Goal: Information Seeking & Learning: Check status

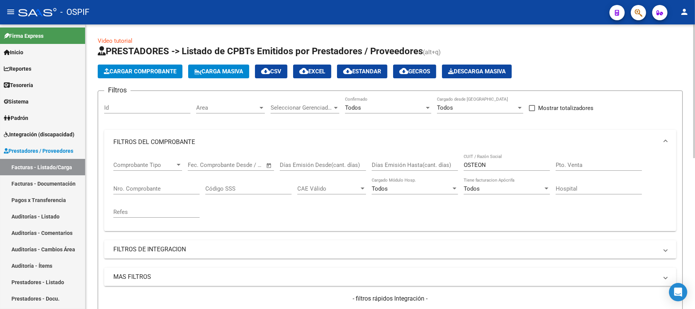
scroll to position [67, 0]
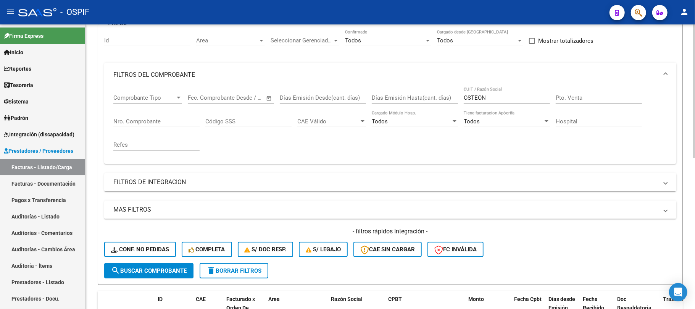
click at [501, 104] on div "OSTEON CUIT / Razón Social" at bounding box center [506, 99] width 86 height 24
click at [500, 104] on div "OSTEON CUIT / Razón Social" at bounding box center [506, 99] width 86 height 24
click at [504, 101] on input "OSTEON" at bounding box center [506, 97] width 86 height 7
click at [505, 100] on input "OSTEON" at bounding box center [506, 97] width 86 height 7
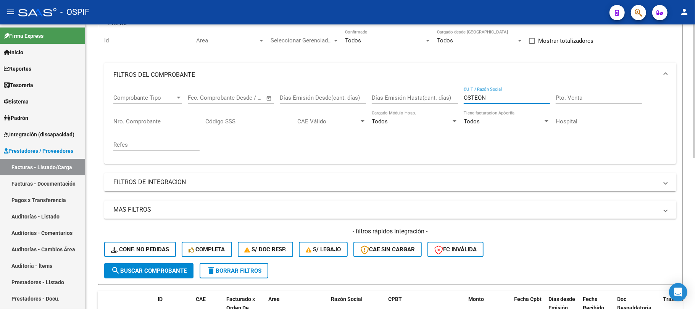
click at [505, 100] on input "OSTEON" at bounding box center [506, 97] width 86 height 7
click at [514, 93] on div "[PERSON_NAME] CUIT / Razón Social" at bounding box center [506, 95] width 86 height 16
click at [513, 92] on div "[PERSON_NAME] CUIT / Razón Social" at bounding box center [506, 95] width 86 height 16
click at [510, 98] on input "[PERSON_NAME]" at bounding box center [506, 97] width 86 height 7
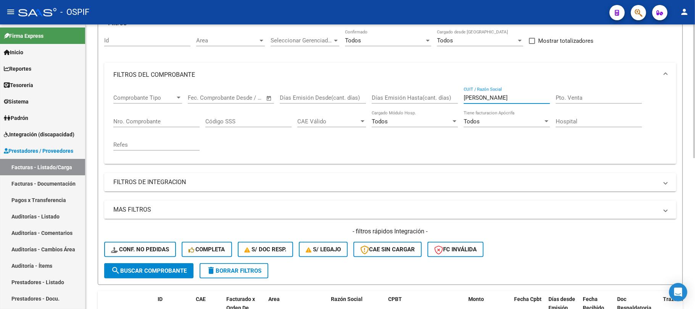
paste input "[PERSON_NAME] (SERVICIOS MEDICOS Y TRASLADOS)"
click at [510, 98] on input "[PERSON_NAME] [PERSON_NAME] (SERVICIOS MEDICOS Y TRASLADOS)" at bounding box center [506, 97] width 86 height 7
click at [510, 97] on input "[PERSON_NAME] [PERSON_NAME] (SERVICIOS MEDICOS Y TRASLADOS)" at bounding box center [506, 97] width 86 height 7
paste input "text"
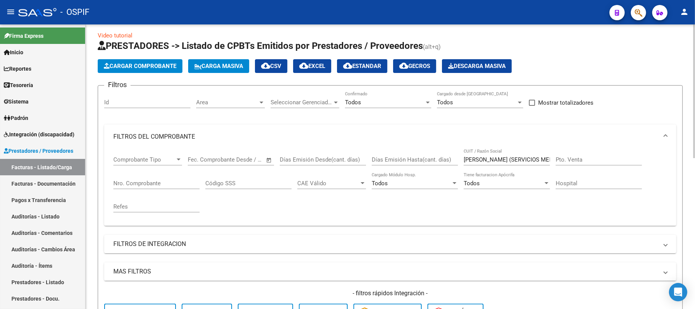
scroll to position [0, 0]
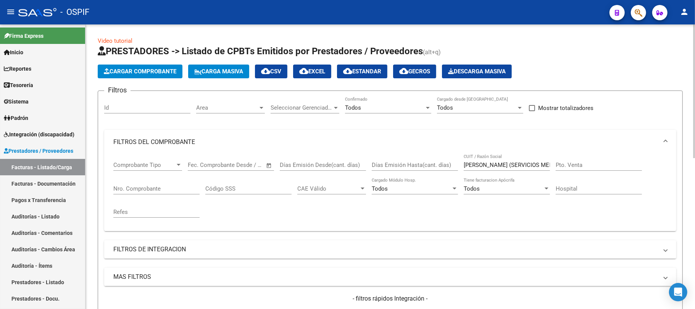
drag, startPoint x: 512, startPoint y: 175, endPoint x: 511, endPoint y: 171, distance: 3.8
click at [511, 174] on div "[PERSON_NAME] (SERVICIOS MEDICOS Y TRASLADOS) CUIT / Razón Social" at bounding box center [506, 166] width 86 height 24
click at [510, 168] on div "[PERSON_NAME] (SERVICIOS MEDICOS Y TRASLADOS) CUIT / Razón Social" at bounding box center [506, 162] width 86 height 16
click at [510, 168] on input "[PERSON_NAME] (SERVICIOS MEDICOS Y TRASLADOS)" at bounding box center [506, 164] width 86 height 7
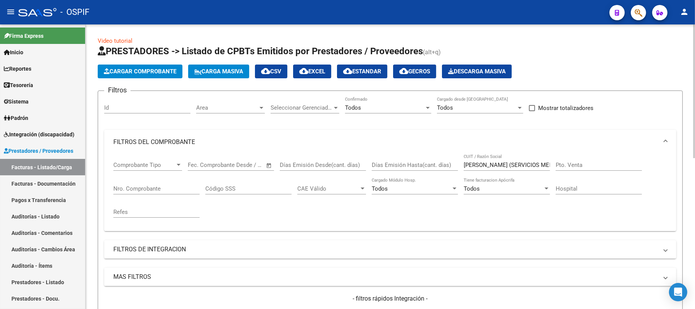
scroll to position [0, 88]
click at [510, 168] on input "[PERSON_NAME] (SERVICIOS MEDICOS Y TRASLADOS)" at bounding box center [506, 164] width 86 height 7
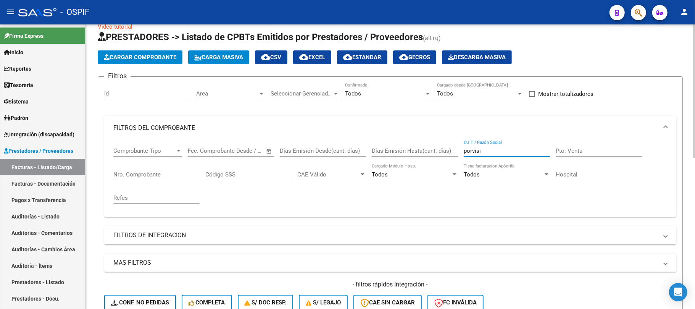
scroll to position [0, 0]
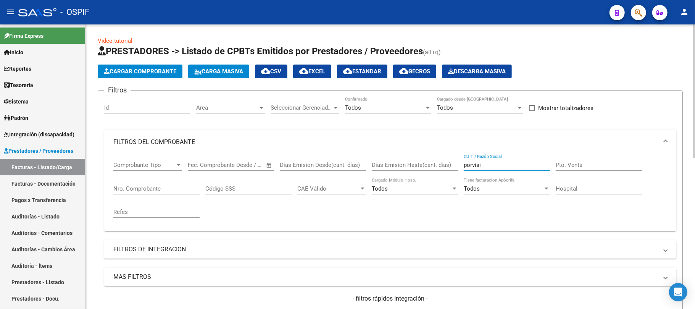
drag, startPoint x: 508, startPoint y: 167, endPoint x: 447, endPoint y: 177, distance: 61.5
click at [417, 156] on div "Comprobante Tipo Comprobante Tipo Fecha inicio – Fecha fin Fec. Comprobante Des…" at bounding box center [389, 189] width 553 height 71
paste input "[PERSON_NAME] (SERVICIOS MEDICOS Y TRASLADOS)"
click at [498, 166] on input "[PERSON_NAME] (SERVICIOS MEDICOS Y TRASLADOS)" at bounding box center [506, 164] width 86 height 7
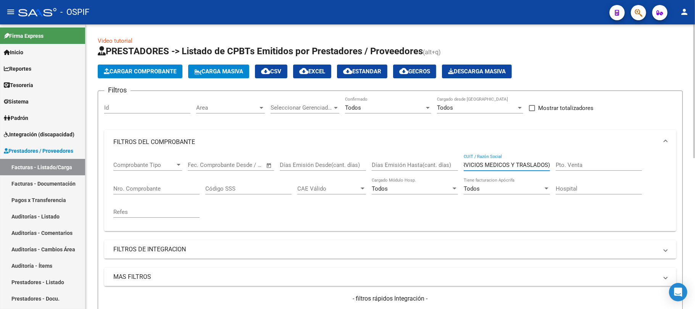
click at [498, 166] on input "[PERSON_NAME] (SERVICIOS MEDICOS Y TRASLADOS)" at bounding box center [506, 164] width 86 height 7
paste input "text"
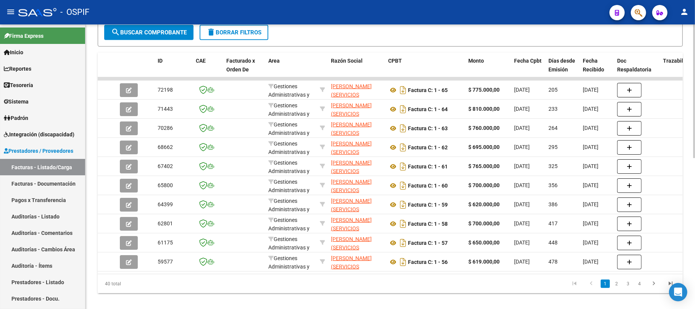
scroll to position [0, 0]
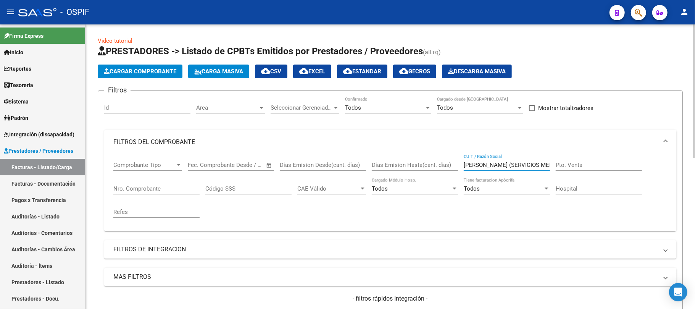
click at [496, 160] on div "[PERSON_NAME] (SERVICIOS MEDICOS Y TRASLADOS) CUIT / Razón Social" at bounding box center [506, 162] width 86 height 16
click at [496, 166] on input "[PERSON_NAME] (SERVICIOS MEDICOS Y TRASLADOS)" at bounding box center [506, 164] width 86 height 7
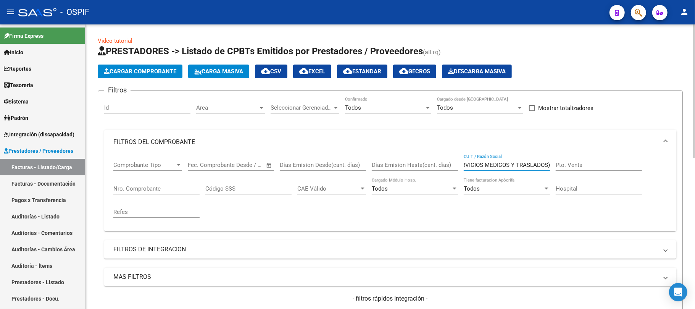
click at [496, 166] on input "[PERSON_NAME] (SERVICIOS MEDICOS Y TRASLADOS)" at bounding box center [506, 164] width 86 height 7
paste input "CASTELAR"
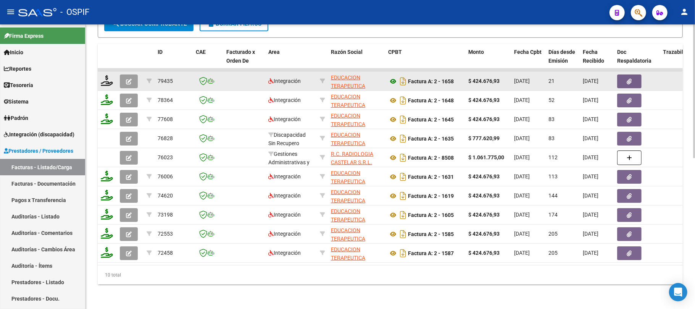
scroll to position [321, 0]
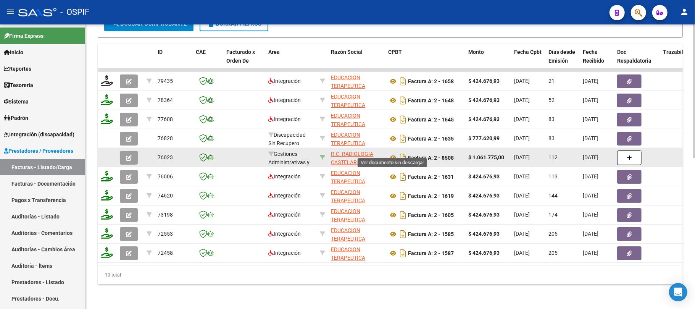
click at [320, 154] on icon at bounding box center [322, 156] width 5 height 5
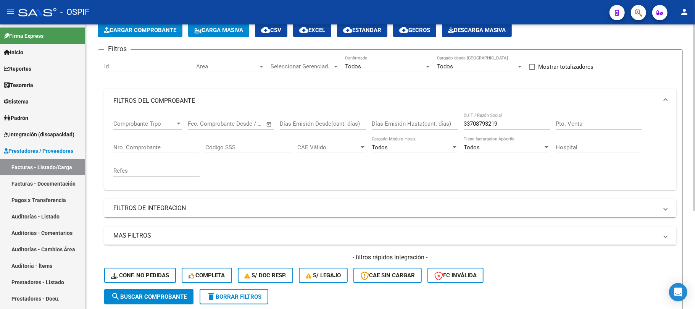
scroll to position [0, 0]
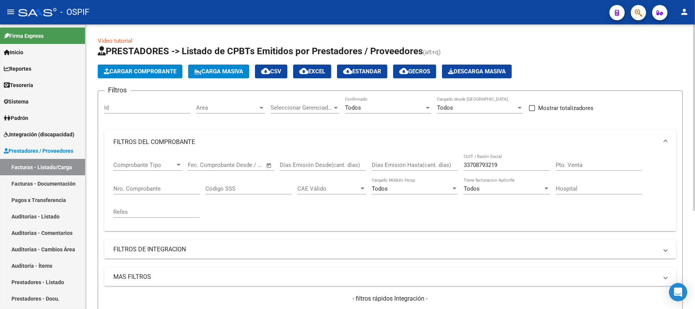
click at [493, 161] on input "33708793219" at bounding box center [506, 164] width 86 height 7
click at [494, 161] on input "33708793219" at bounding box center [506, 164] width 86 height 7
paste input "RECONOCERSE"
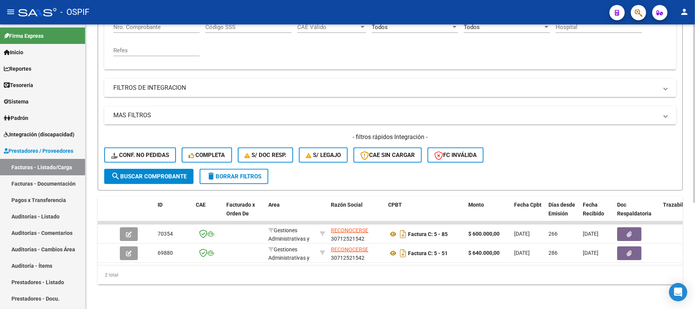
scroll to position [16, 0]
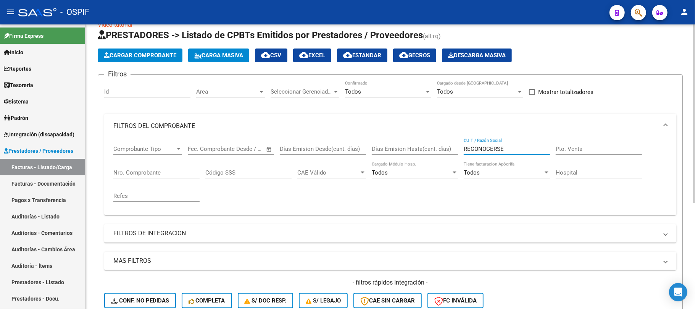
click at [479, 143] on div "RECONOCERSE CUIT / Razón Social" at bounding box center [506, 146] width 86 height 16
click at [482, 147] on input "RECONOCERSE" at bounding box center [506, 148] width 86 height 7
paste input "ODRIGUEZ [PERSON_NAME] [PERSON_NAME]"
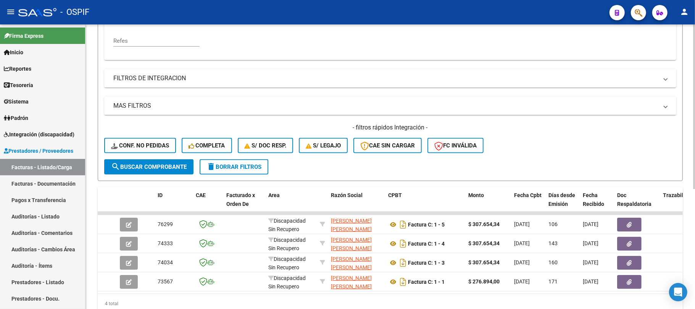
scroll to position [18, 0]
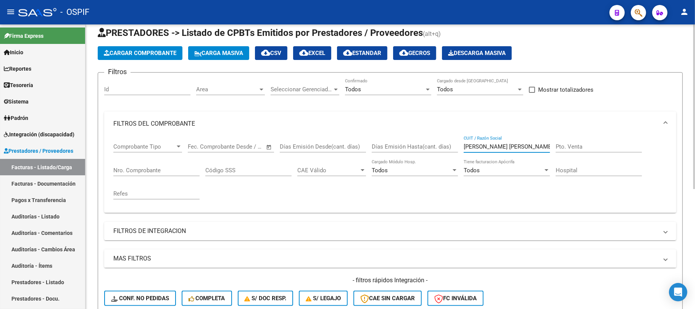
click at [488, 153] on div "[PERSON_NAME] [PERSON_NAME] CUIT / Razón Social" at bounding box center [506, 148] width 86 height 24
click at [490, 151] on div "[PERSON_NAME] [PERSON_NAME] CUIT / Razón Social" at bounding box center [506, 144] width 86 height 16
click at [490, 149] on div "[PERSON_NAME] [PERSON_NAME] CUIT / Razón Social" at bounding box center [506, 144] width 86 height 16
click at [490, 149] on input "[PERSON_NAME] [PERSON_NAME]" at bounding box center [506, 146] width 86 height 7
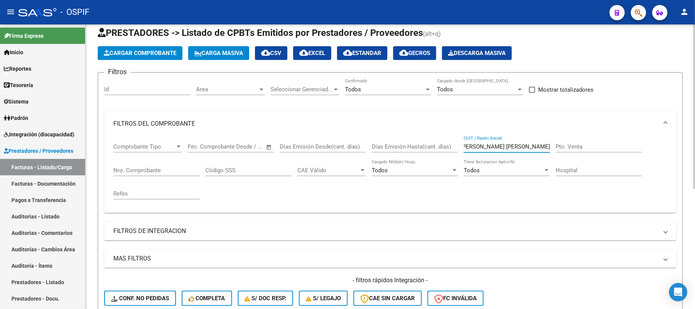
scroll to position [0, 0]
click at [490, 149] on input "[PERSON_NAME] [PERSON_NAME]" at bounding box center [506, 146] width 86 height 7
click at [490, 148] on input "[PERSON_NAME] [PERSON_NAME]" at bounding box center [506, 146] width 86 height 7
paste input "[PERSON_NAME] (CENTRAL SUR)"
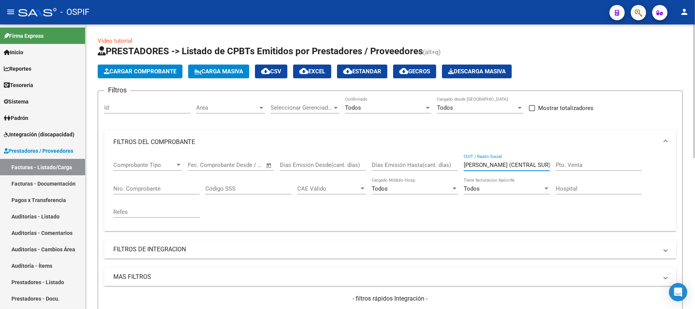
click at [527, 159] on div "[PERSON_NAME] (CENTRAL SUR) CUIT / Razón Social" at bounding box center [506, 162] width 86 height 16
click at [523, 162] on input "[PERSON_NAME] (CENTRAL SUR)" at bounding box center [506, 164] width 86 height 7
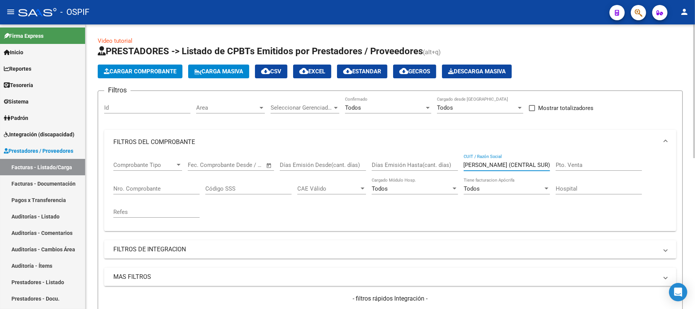
click at [523, 162] on input "[PERSON_NAME] (CENTRAL SUR)" at bounding box center [506, 164] width 86 height 7
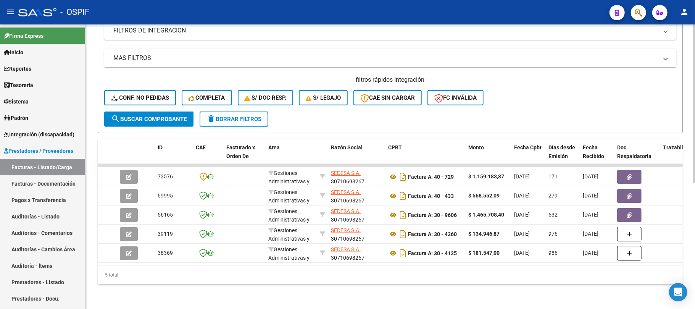
scroll to position [22, 0]
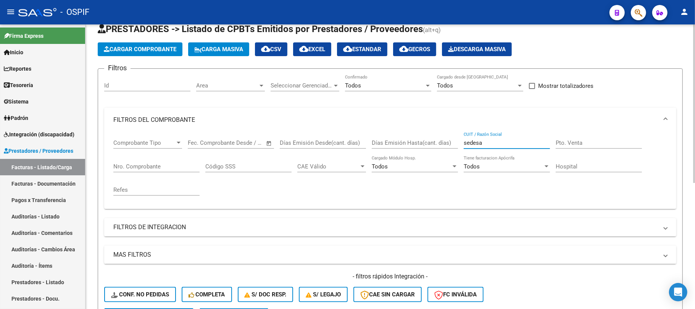
drag, startPoint x: 491, startPoint y: 141, endPoint x: 431, endPoint y: 139, distance: 60.7
click at [434, 140] on div "Comprobante Tipo Comprobante Tipo Fecha inicio – Fecha fin Fec. Comprobante Des…" at bounding box center [389, 167] width 553 height 71
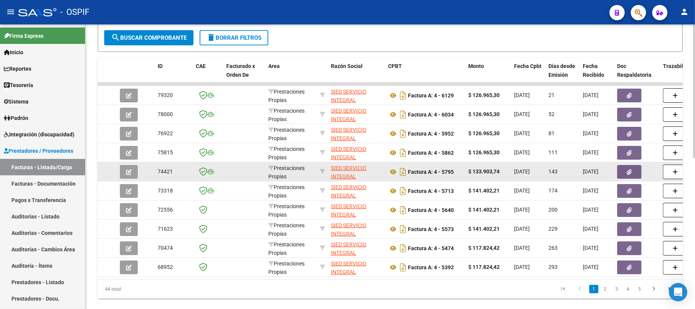
scroll to position [321, 0]
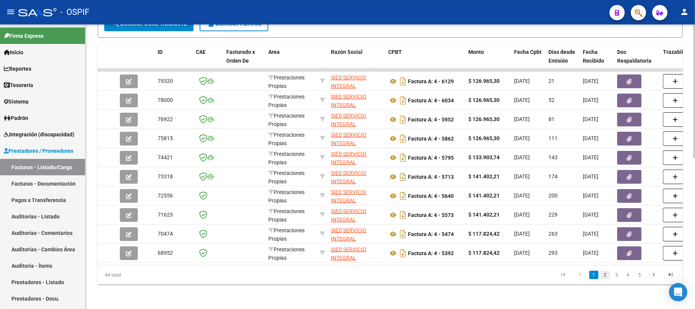
click at [605, 275] on link "2" at bounding box center [604, 274] width 9 height 8
click at [595, 273] on link "1" at bounding box center [593, 274] width 9 height 8
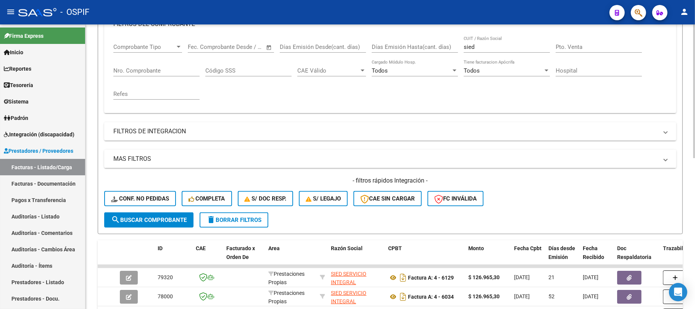
click at [512, 50] on input "sied" at bounding box center [506, 46] width 86 height 7
paste input "[PERSON_NAME] [PERSON_NAME] AMBULANCIA RESCUE SALUD"
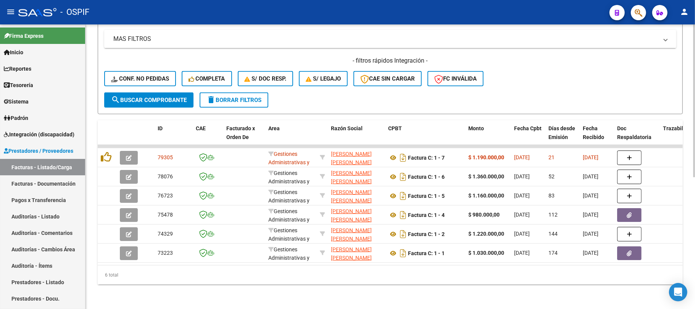
scroll to position [92, 0]
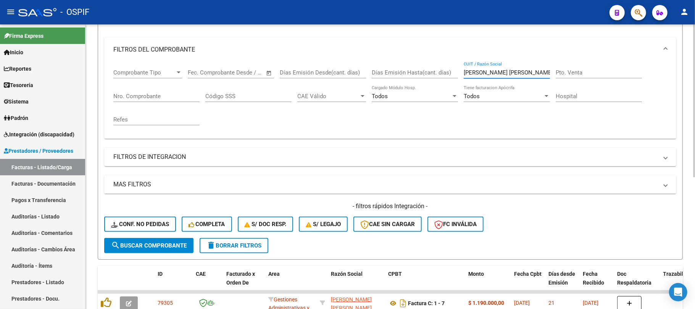
click at [522, 75] on input "[PERSON_NAME] [PERSON_NAME] AMBULANCIA RESCUE SALUD" at bounding box center [506, 72] width 86 height 7
type input "c"
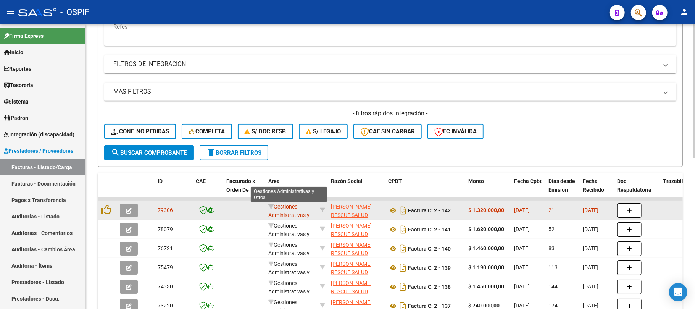
scroll to position [247, 0]
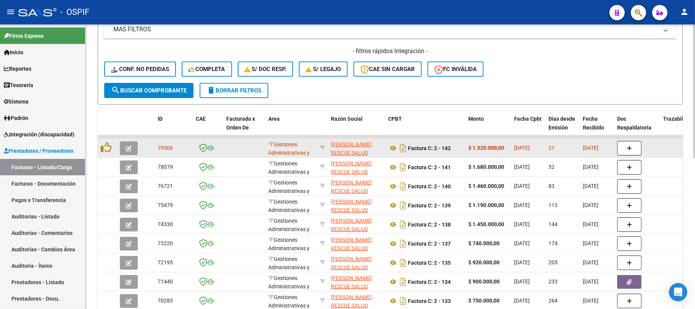
click at [325, 147] on datatable-body-cell at bounding box center [322, 147] width 11 height 19
click at [323, 146] on icon at bounding box center [322, 147] width 5 height 5
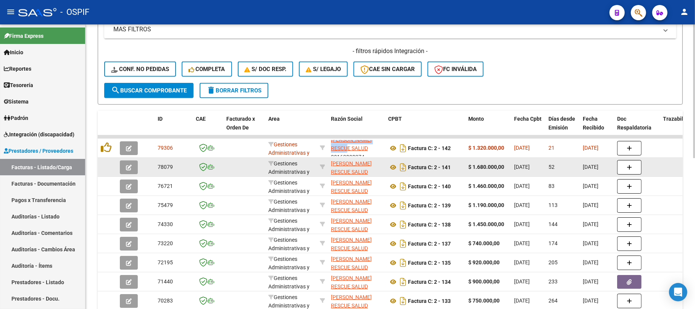
scroll to position [27, 0]
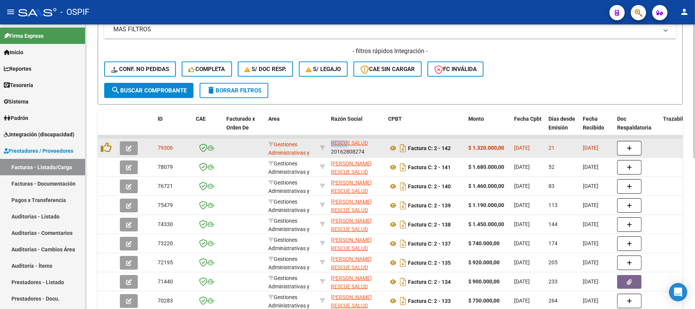
drag, startPoint x: 330, startPoint y: 142, endPoint x: 373, endPoint y: 153, distance: 44.6
click at [373, 153] on datatable-body-cell "[PERSON_NAME] RESCUE SALUD 20162808274" at bounding box center [356, 147] width 57 height 19
copy div "[PERSON_NAME] RESCUE SALUD 20162808274"
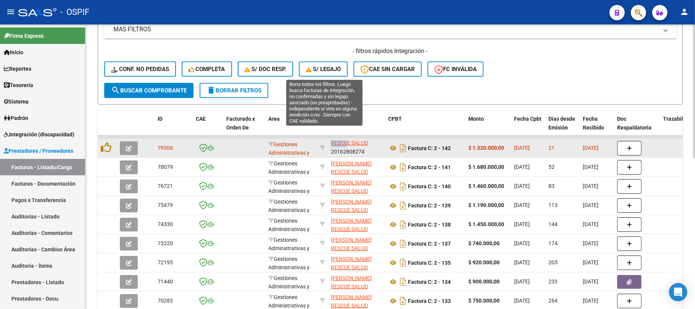
click at [322, 144] on div at bounding box center [322, 147] width 5 height 9
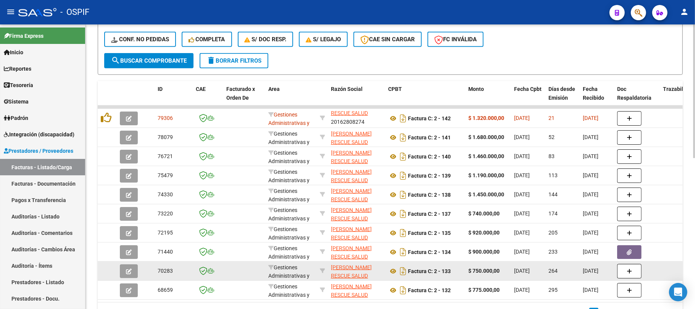
scroll to position [298, 0]
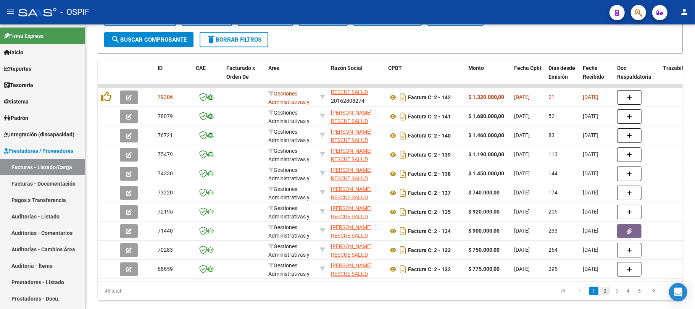
click at [605, 295] on link "2" at bounding box center [604, 290] width 9 height 8
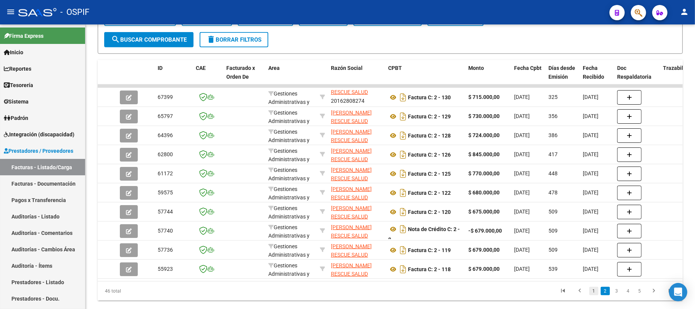
click at [595, 295] on link "1" at bounding box center [593, 290] width 9 height 8
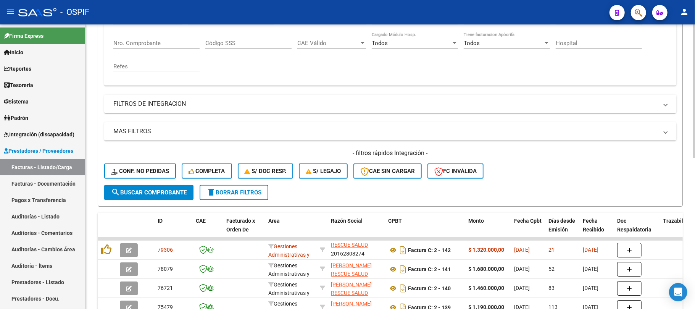
scroll to position [43, 0]
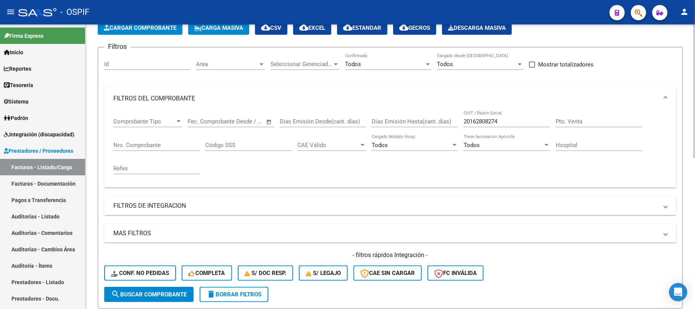
click at [499, 114] on div "20162808274 CUIT / Razón Social" at bounding box center [506, 119] width 86 height 16
click at [499, 119] on input "20162808274" at bounding box center [506, 121] width 86 height 7
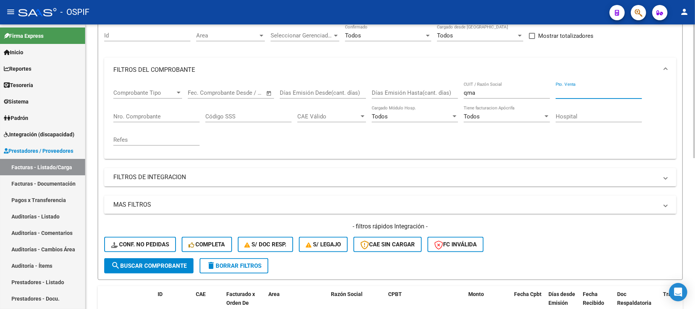
scroll to position [0, 0]
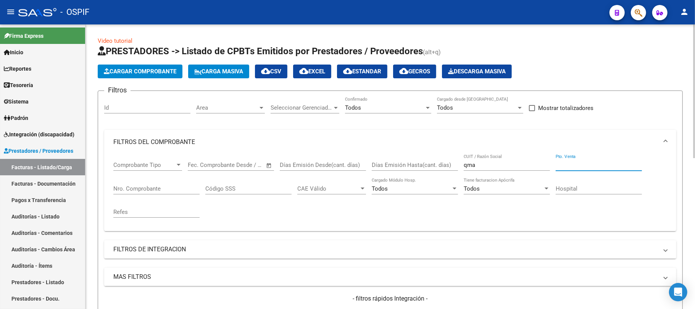
drag, startPoint x: 489, startPoint y: 165, endPoint x: 409, endPoint y: 165, distance: 79.7
click at [410, 165] on div "Comprobante Tipo Comprobante Tipo Fecha inicio – Fecha fin Fec. Comprobante Des…" at bounding box center [389, 189] width 553 height 71
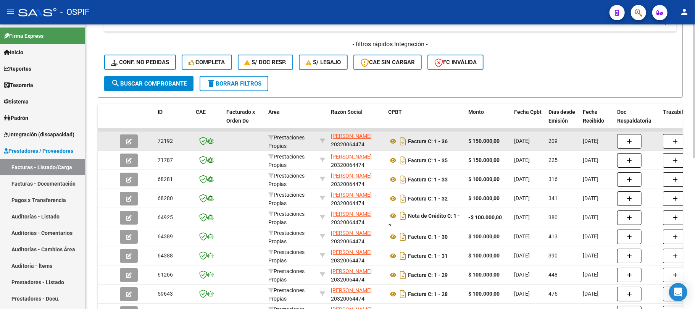
scroll to position [10, 0]
click at [320, 139] on icon at bounding box center [322, 140] width 5 height 5
drag, startPoint x: 338, startPoint y: 139, endPoint x: 328, endPoint y: 135, distance: 10.4
click at [328, 135] on datatable-body-cell "[PERSON_NAME] 20320064474" at bounding box center [356, 141] width 57 height 19
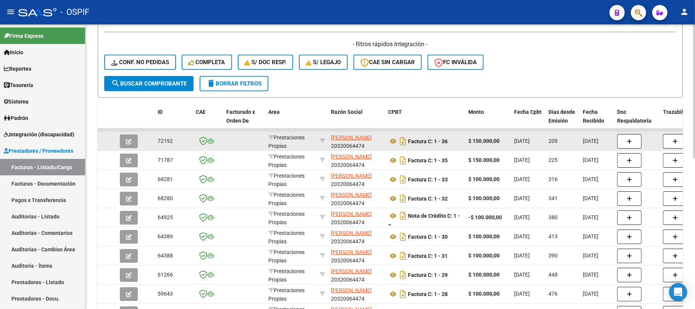
click at [372, 142] on app-link-go-to "[PERSON_NAME]" at bounding box center [351, 137] width 41 height 9
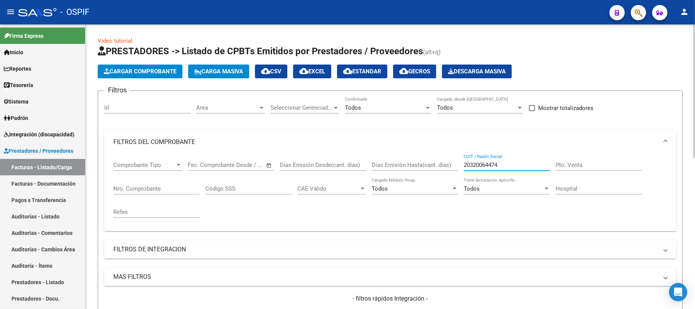
drag, startPoint x: 504, startPoint y: 163, endPoint x: 326, endPoint y: 166, distance: 178.1
click at [326, 166] on div "Comprobante Tipo Comprobante Tipo Fecha inicio – Fecha fin Fec. Comprobante Des…" at bounding box center [389, 189] width 553 height 71
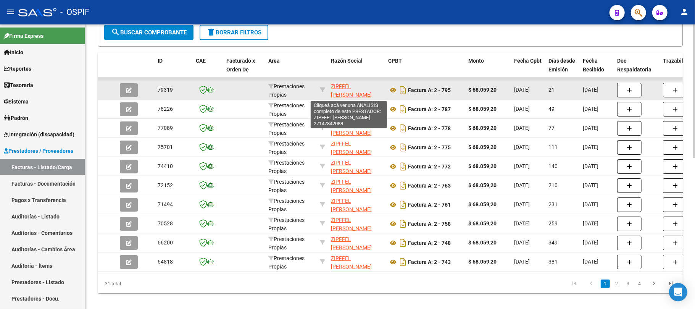
click at [324, 87] on icon at bounding box center [322, 89] width 5 height 5
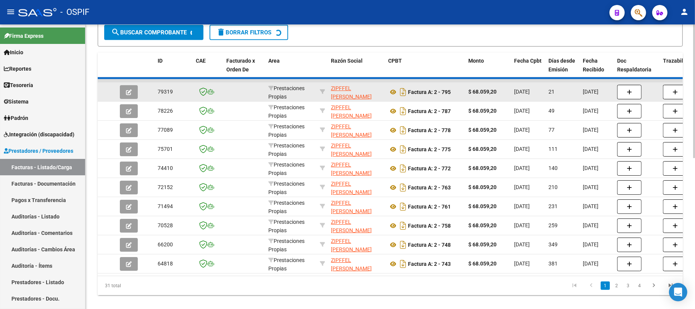
type input "27147842088"
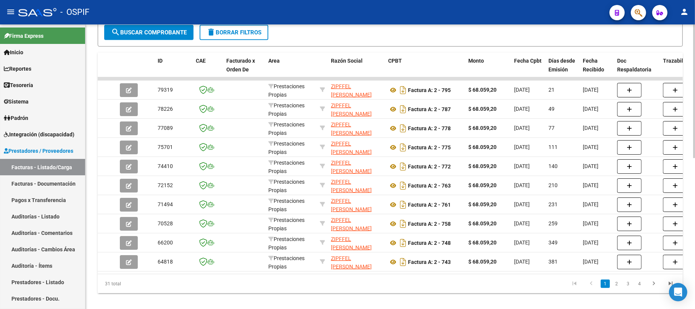
click at [238, 34] on span "delete Borrar Filtros" at bounding box center [233, 32] width 55 height 7
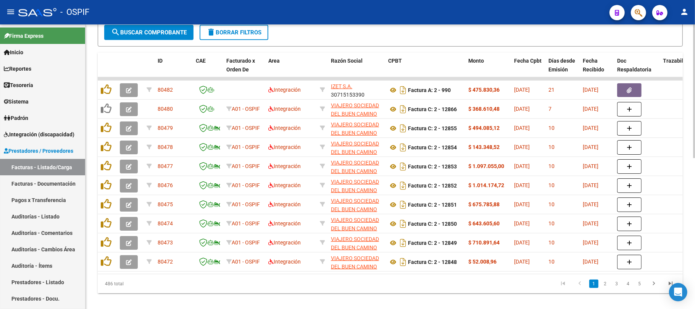
click at [249, 34] on span "delete Borrar Filtros" at bounding box center [233, 32] width 55 height 7
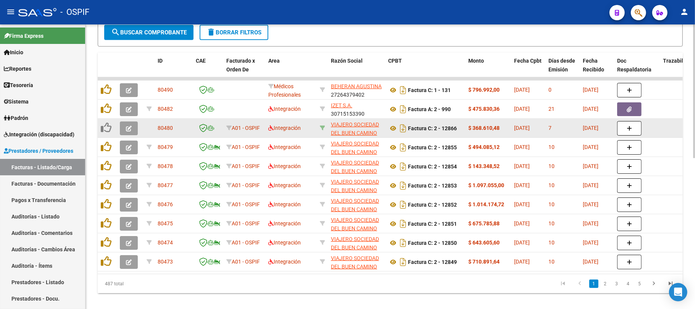
click at [321, 127] on icon at bounding box center [322, 127] width 5 height 5
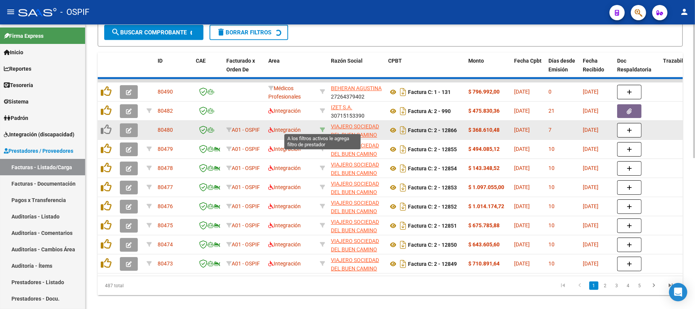
type input "30714136905"
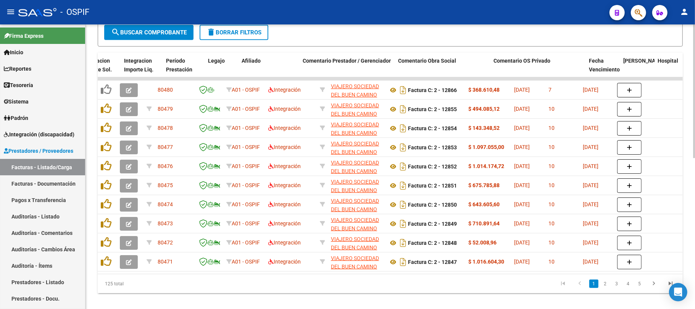
scroll to position [0, 1032]
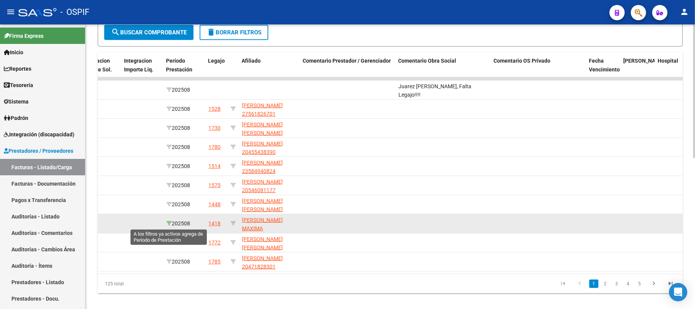
click at [170, 220] on icon at bounding box center [168, 222] width 5 height 5
type input "202508"
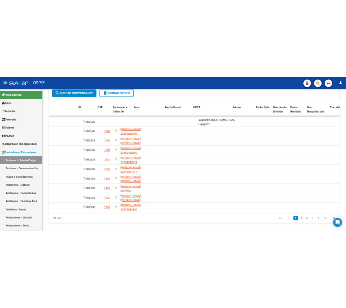
scroll to position [0, 0]
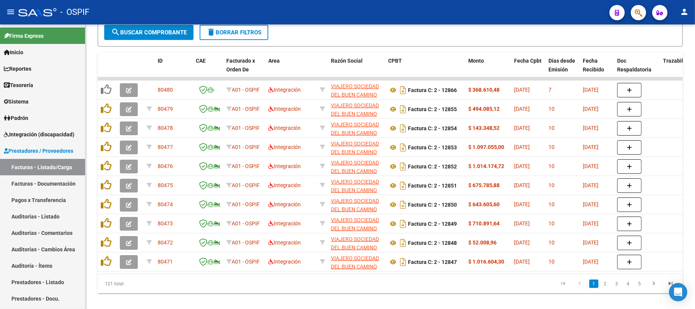
click at [605, 288] on link "2" at bounding box center [604, 283] width 9 height 8
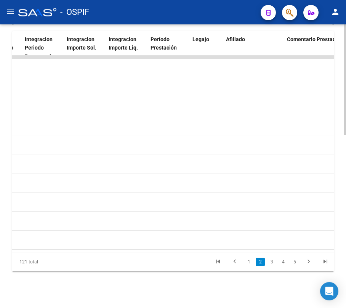
scroll to position [0, 1009]
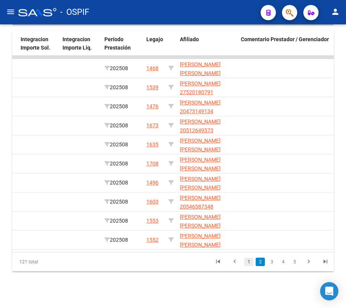
click at [246, 263] on link "1" at bounding box center [248, 262] width 9 height 8
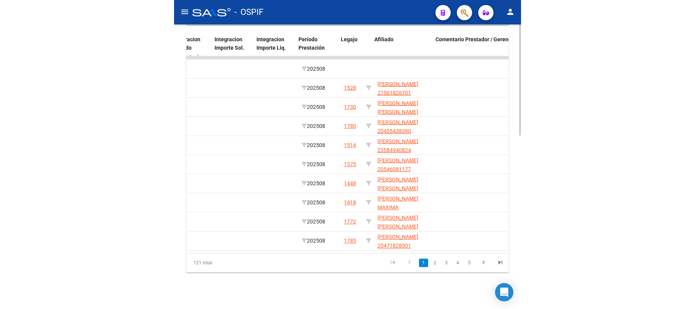
scroll to position [0, 989]
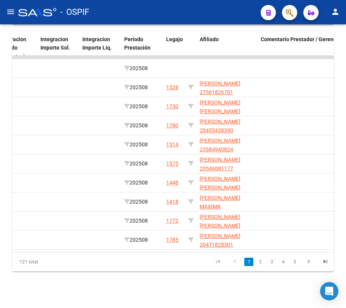
click at [255, 263] on li "2" at bounding box center [260, 262] width 11 height 13
click at [257, 262] on link "2" at bounding box center [260, 262] width 9 height 8
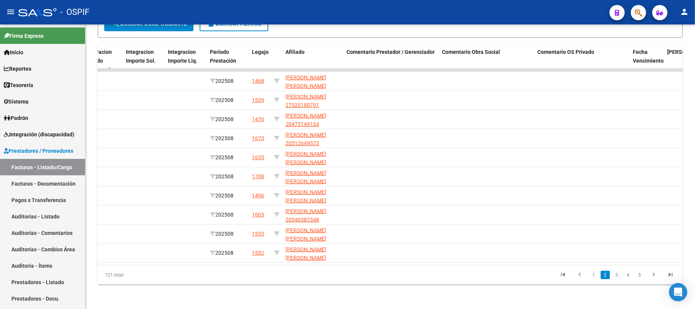
scroll to position [298, 0]
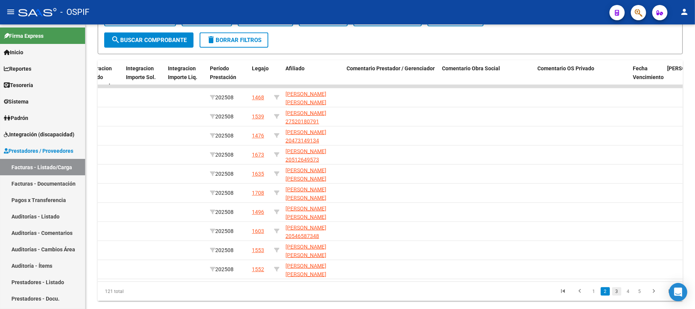
click at [615, 295] on link "3" at bounding box center [616, 291] width 9 height 8
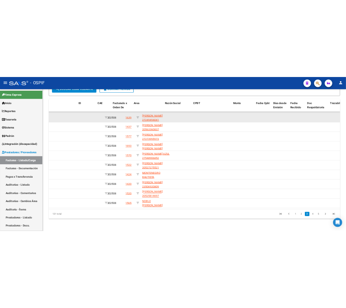
scroll to position [0, 0]
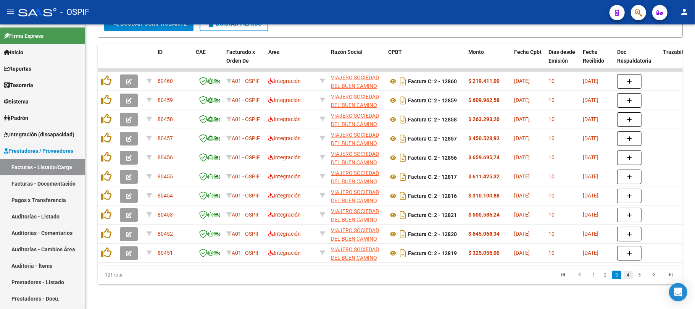
click at [626, 275] on link "4" at bounding box center [627, 274] width 9 height 8
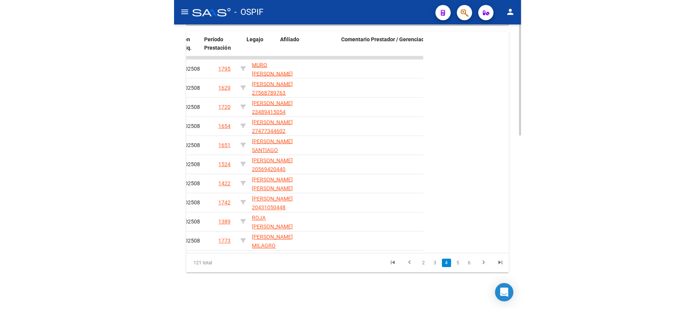
scroll to position [0, 1083]
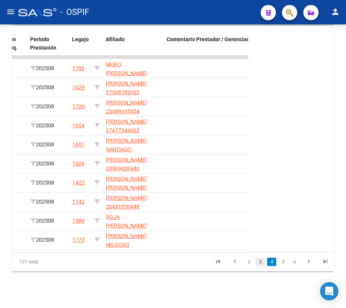
click at [259, 262] on link "3" at bounding box center [260, 262] width 9 height 8
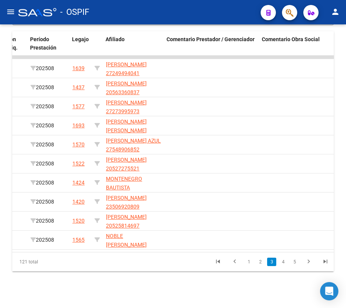
click at [278, 265] on ul "1 2 3 4 5" at bounding box center [272, 262] width 124 height 13
click at [283, 261] on link "4" at bounding box center [283, 262] width 9 height 8
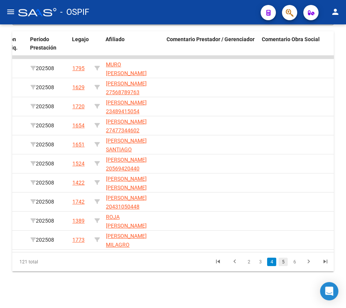
click at [283, 263] on link "5" at bounding box center [283, 262] width 9 height 8
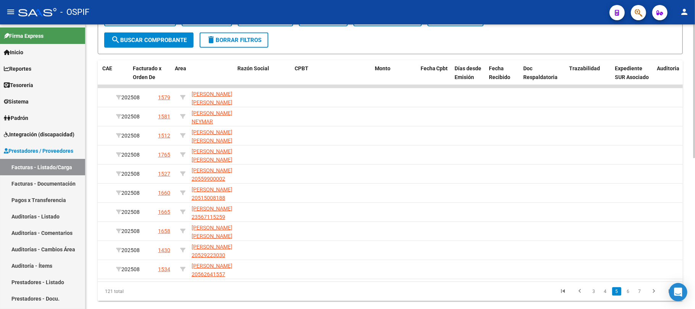
scroll to position [0, 93]
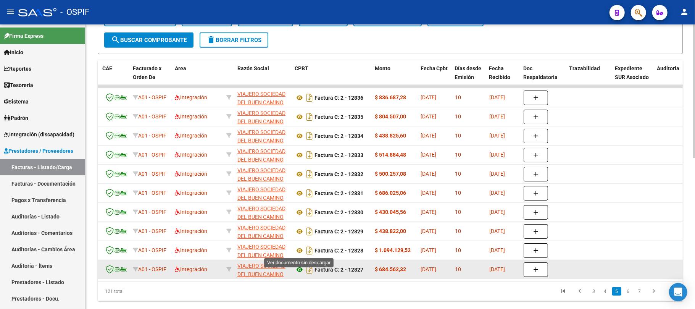
drag, startPoint x: 299, startPoint y: 251, endPoint x: 299, endPoint y: 272, distance: 21.4
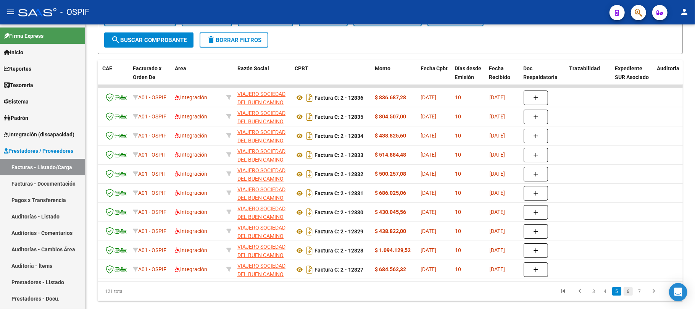
click at [624, 295] on link "6" at bounding box center [627, 291] width 9 height 8
click at [604, 295] on link "5" at bounding box center [604, 291] width 9 height 8
click at [545, 281] on datatable-body "80440 A01 - OSPIF Integración VIAJERO SOCIEDAD DEL BUEN CAMINO S.A. 30714136905…" at bounding box center [390, 183] width 585 height 196
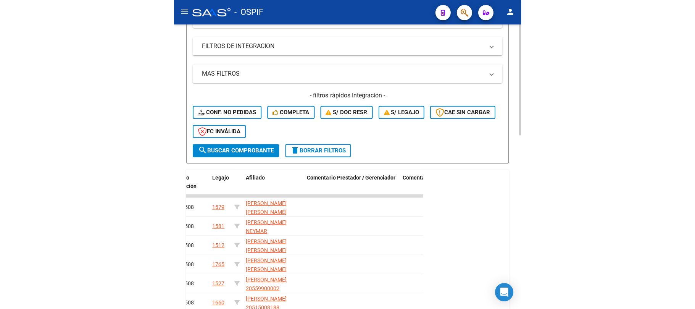
scroll to position [443, 0]
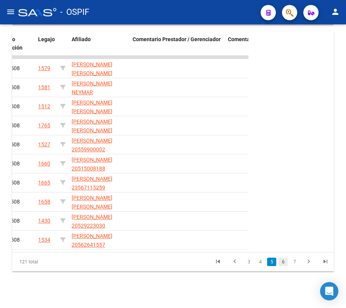
click at [281, 263] on link "6" at bounding box center [283, 262] width 9 height 8
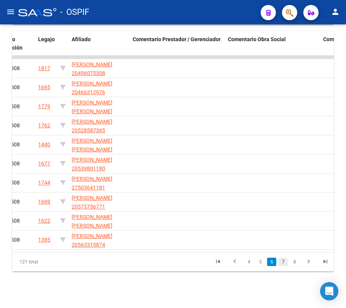
click at [282, 264] on link "7" at bounding box center [283, 262] width 9 height 8
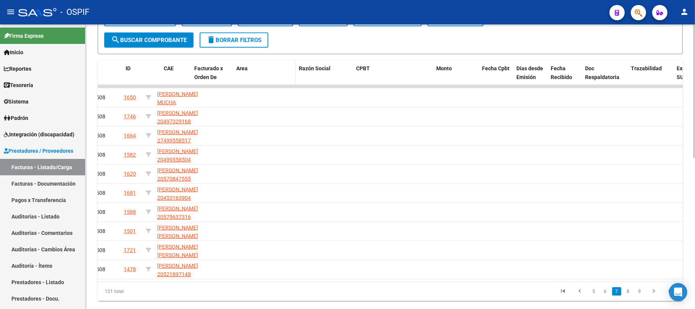
scroll to position [0, 113]
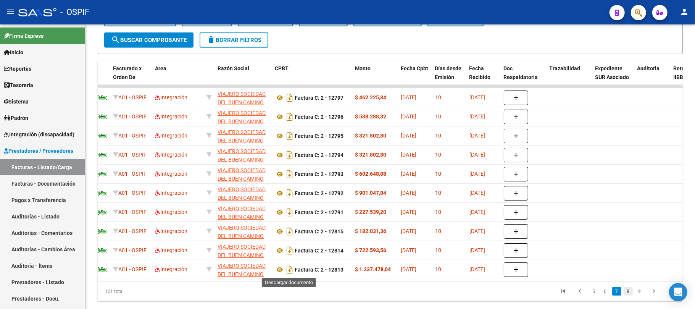
click at [630, 295] on link "8" at bounding box center [627, 291] width 9 height 8
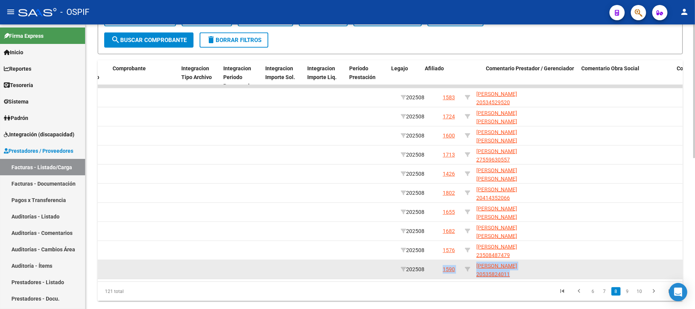
drag, startPoint x: 421, startPoint y: 275, endPoint x: 461, endPoint y: 272, distance: 39.8
click at [461, 272] on datatable-body "80410 A01 - OSPIF Integración VIAJERO SOCIEDAD DEL BUEN CAMINO S.A. 30714136905…" at bounding box center [390, 183] width 585 height 196
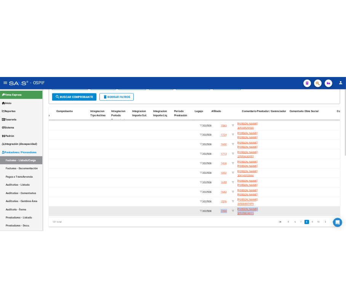
scroll to position [0, 934]
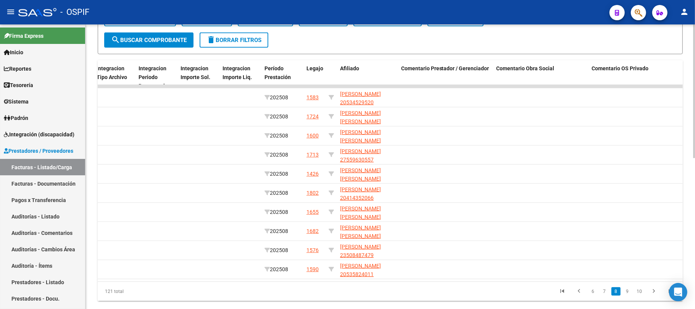
click at [455, 298] on datatable-pager "6 7 8 9 10" at bounding box center [448, 291] width 462 height 13
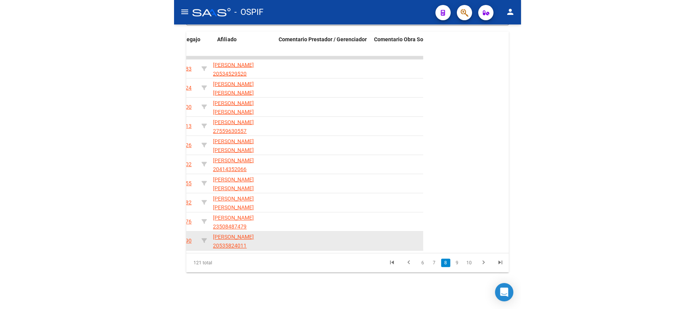
scroll to position [0, 1108]
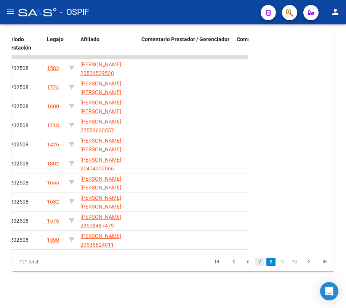
click at [256, 263] on link "7" at bounding box center [259, 262] width 9 height 8
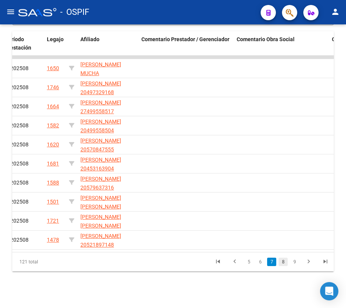
click at [278, 262] on ul "5 6 7 8 9" at bounding box center [272, 262] width 124 height 13
click at [279, 261] on link "8" at bounding box center [283, 262] width 9 height 8
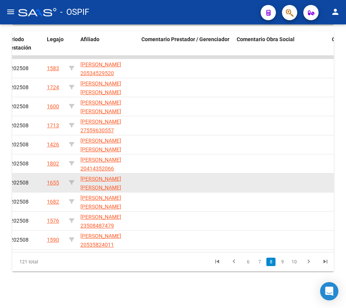
drag, startPoint x: 279, startPoint y: 263, endPoint x: 294, endPoint y: 185, distance: 78.9
click at [280, 263] on link "9" at bounding box center [282, 262] width 9 height 8
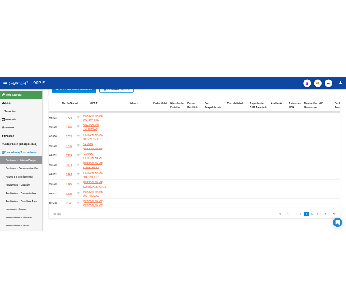
scroll to position [0, 206]
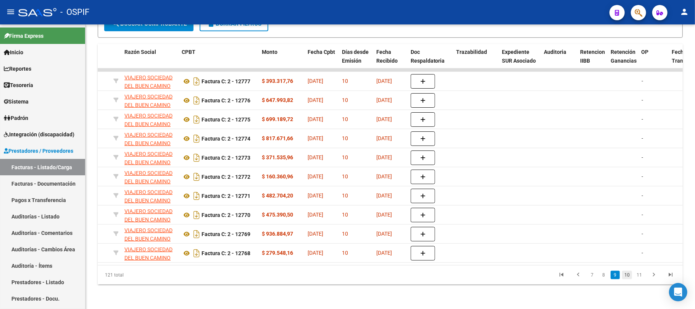
click at [626, 278] on link "10" at bounding box center [627, 274] width 10 height 8
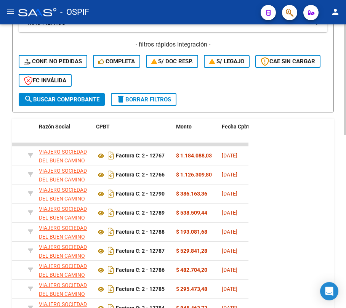
scroll to position [443, 0]
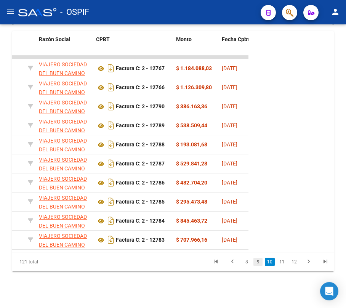
click at [261, 263] on link "9" at bounding box center [258, 262] width 9 height 8
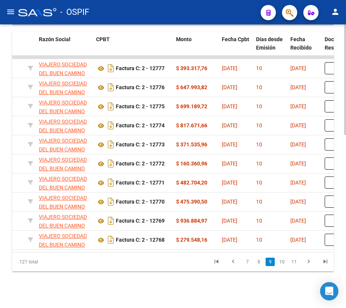
click at [167, 244] on datatable-body "80400 A01 - OSPIF Integración VIAJERO SOCIEDAD DEL BUEN CAMINO S.A. 30714136905…" at bounding box center [173, 154] width 322 height 196
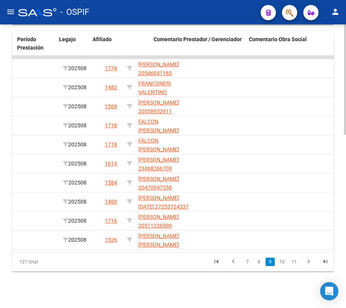
scroll to position [0, 1116]
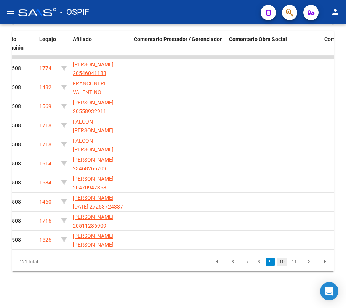
click at [281, 265] on link "10" at bounding box center [282, 262] width 10 height 8
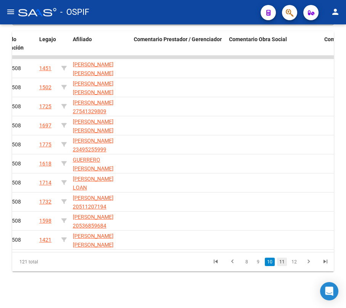
click at [285, 263] on link "11" at bounding box center [282, 262] width 10 height 8
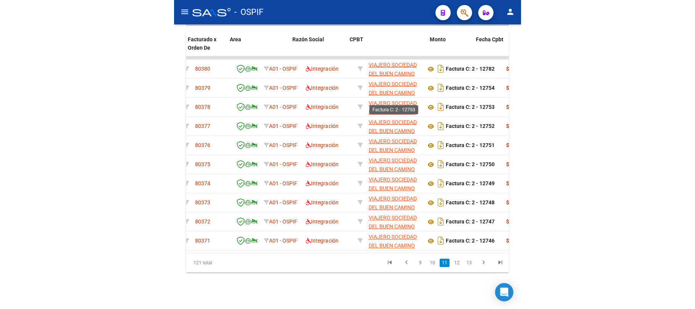
scroll to position [0, 127]
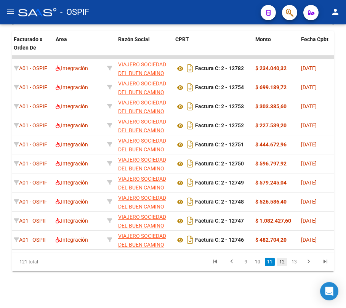
click at [281, 264] on link "12" at bounding box center [282, 262] width 10 height 8
click at [270, 260] on link "11" at bounding box center [270, 262] width 10 height 8
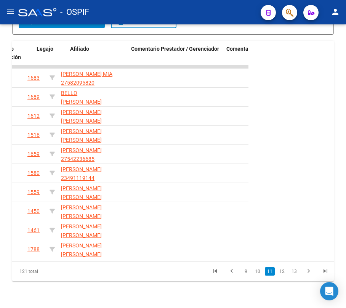
scroll to position [0, 1118]
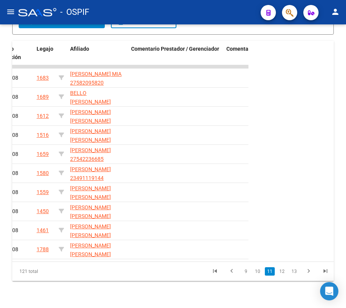
drag, startPoint x: 282, startPoint y: 281, endPoint x: 289, endPoint y: 275, distance: 8.9
click at [282, 276] on link "12" at bounding box center [282, 271] width 10 height 8
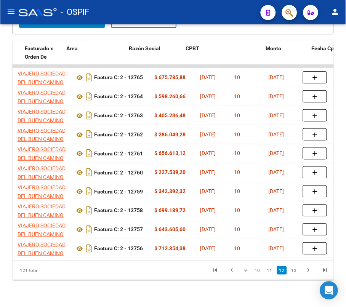
scroll to position [0, 116]
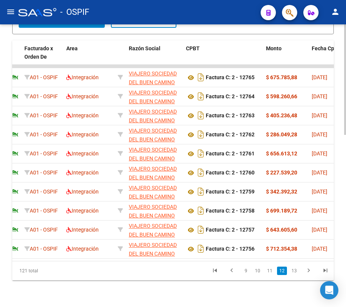
click at [295, 273] on li "13" at bounding box center [294, 271] width 12 height 13
click at [294, 275] on link "13" at bounding box center [295, 271] width 10 height 8
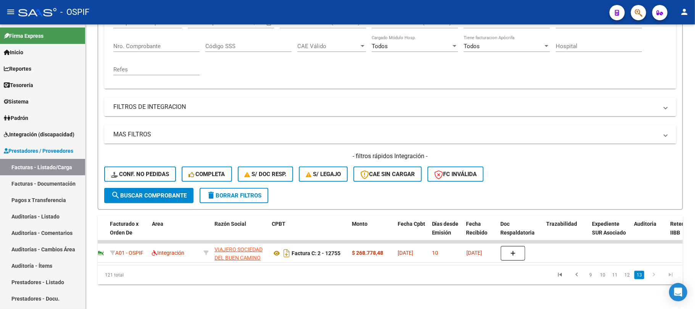
scroll to position [150, 0]
click at [559, 275] on icon "go to first page" at bounding box center [560, 275] width 10 height 9
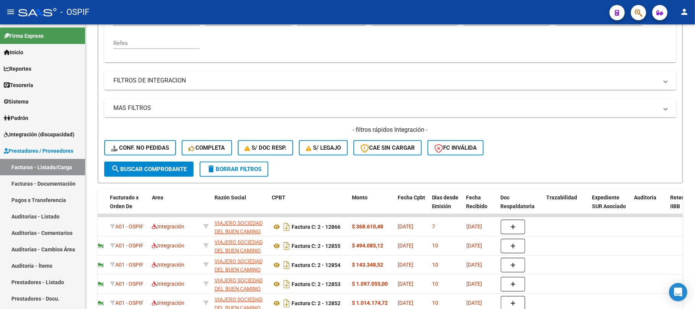
scroll to position [118, 0]
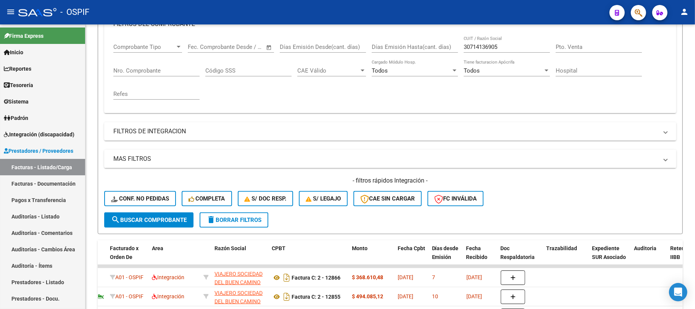
click at [164, 119] on div "Filtros Id Area Area Seleccionar Gerenciador Seleccionar Gerenciador No Confirm…" at bounding box center [390, 95] width 572 height 233
click at [165, 125] on mat-expansion-panel-header "FILTROS DE INTEGRACION" at bounding box center [390, 131] width 572 height 18
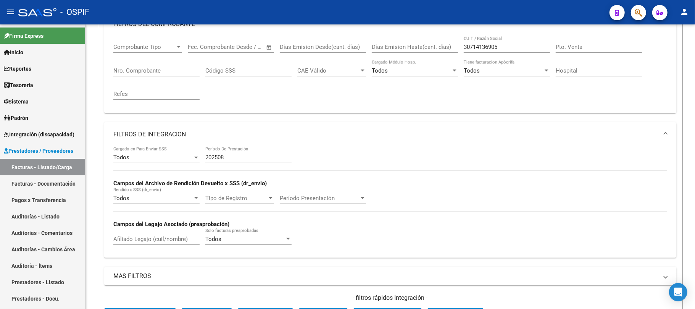
click at [133, 249] on div "Afiliado Legajo (cuil/nombre)" at bounding box center [156, 240] width 86 height 24
click at [134, 239] on input "Afiliado Legajo (cuil/nombre)" at bounding box center [156, 238] width 86 height 7
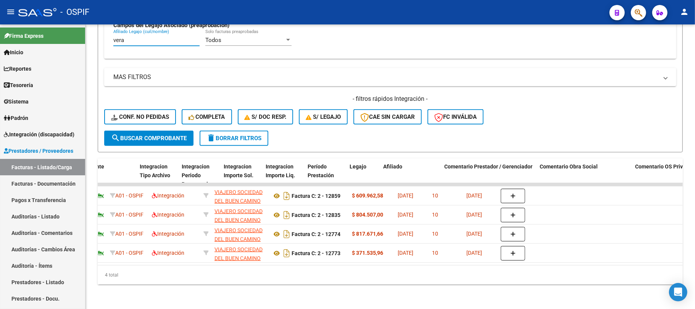
scroll to position [0, 891]
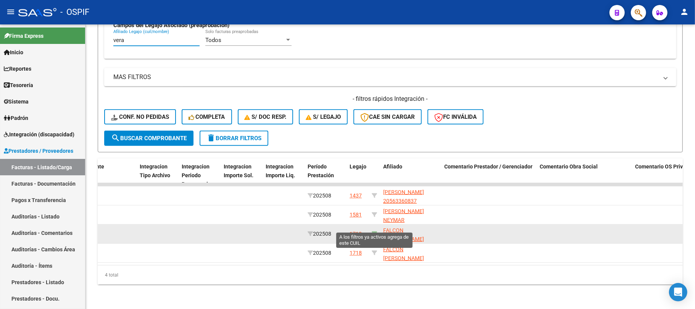
click at [375, 231] on icon at bounding box center [374, 233] width 5 height 5
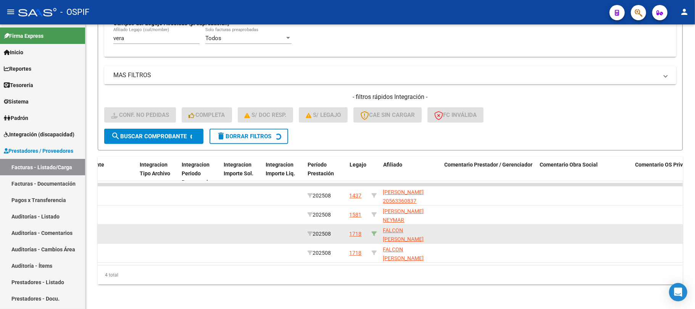
type input "27421979052"
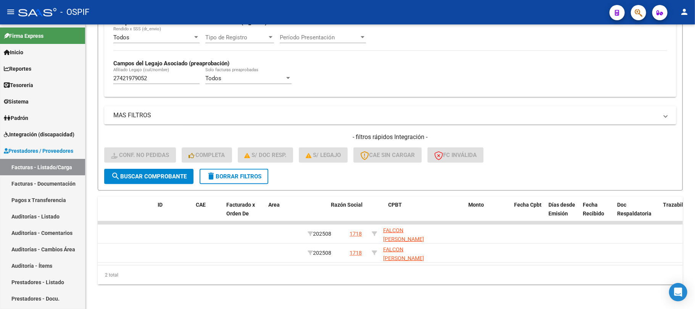
scroll to position [0, 0]
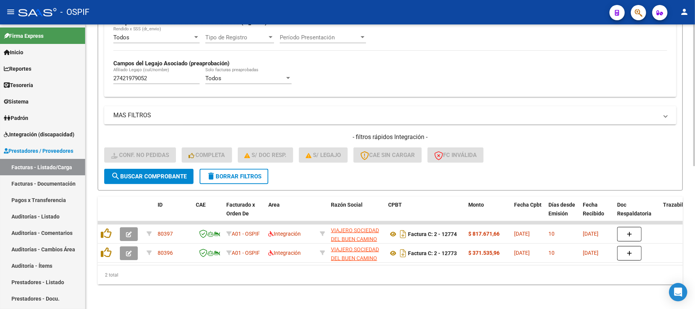
click at [140, 68] on div "27421979052 [PERSON_NAME] (cuil/nombre)" at bounding box center [156, 76] width 86 height 16
click at [137, 75] on input "27421979052" at bounding box center [156, 78] width 86 height 7
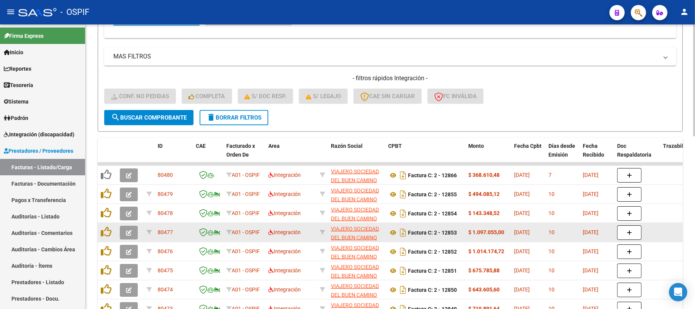
scroll to position [439, 0]
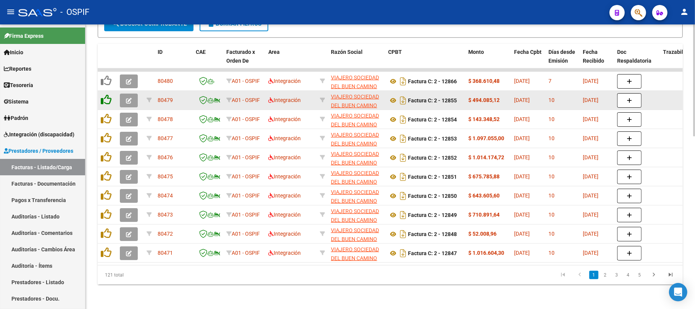
click at [108, 94] on icon at bounding box center [106, 99] width 11 height 11
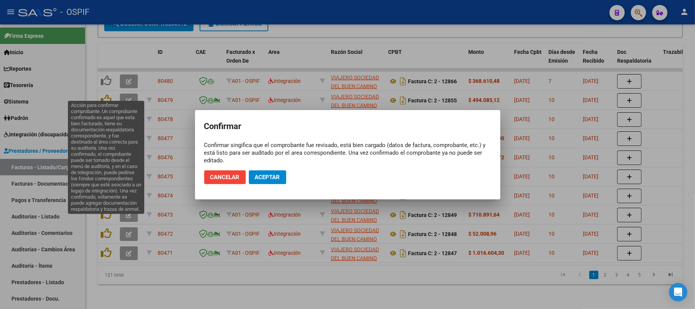
click at [280, 168] on mat-dialog-actions "Cancelar Aceptar" at bounding box center [347, 177] width 287 height 26
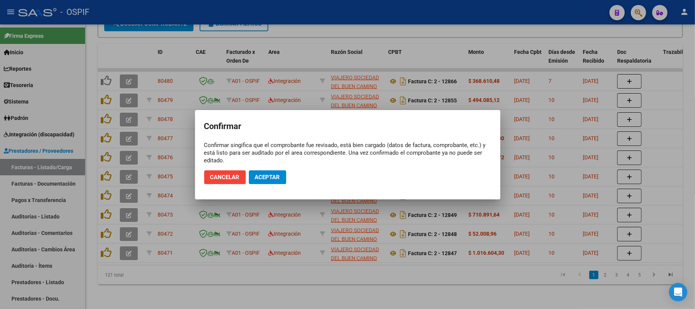
click at [280, 170] on button "Aceptar" at bounding box center [267, 177] width 37 height 14
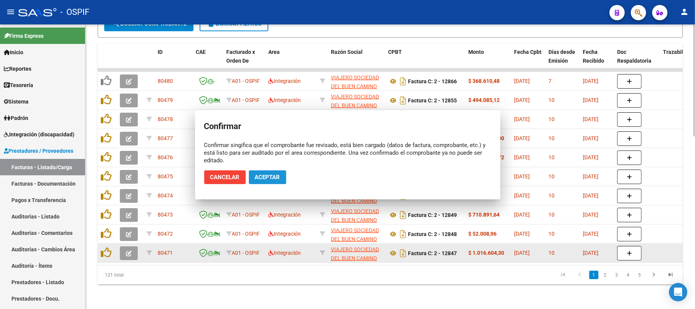
click at [277, 183] on button "Aceptar" at bounding box center [267, 177] width 37 height 14
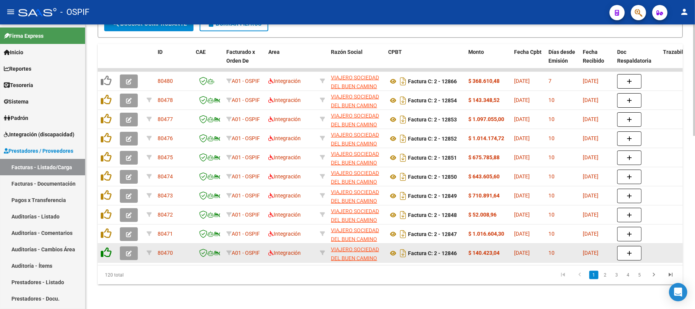
click at [104, 249] on icon at bounding box center [106, 252] width 11 height 11
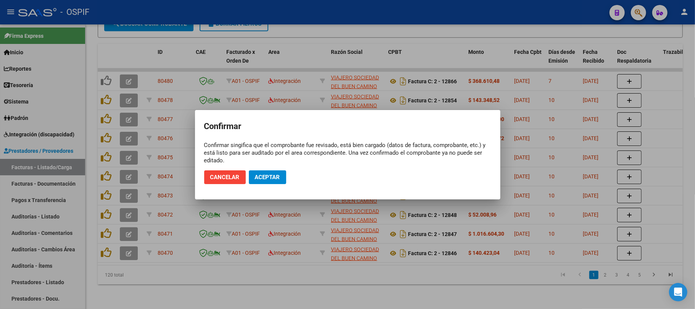
click at [267, 179] on span "Aceptar" at bounding box center [267, 177] width 25 height 7
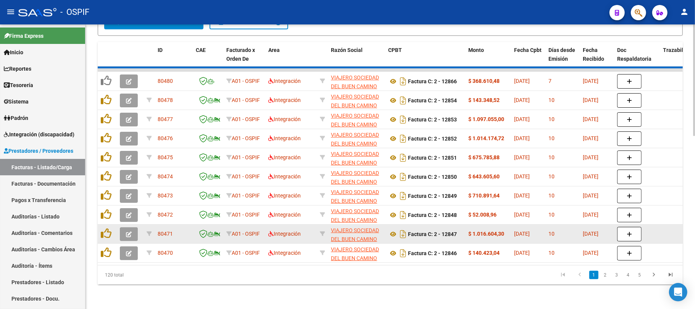
click at [108, 229] on icon at bounding box center [106, 233] width 11 height 11
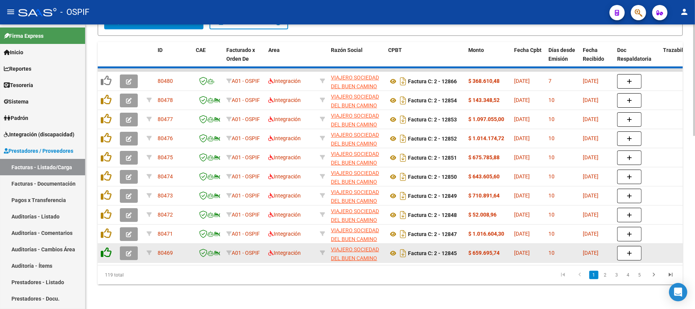
click at [106, 247] on icon at bounding box center [106, 252] width 11 height 11
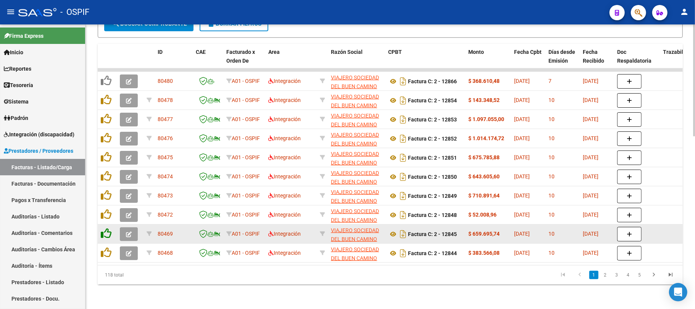
click at [106, 247] on icon at bounding box center [106, 252] width 11 height 11
click at [103, 230] on icon at bounding box center [106, 233] width 11 height 11
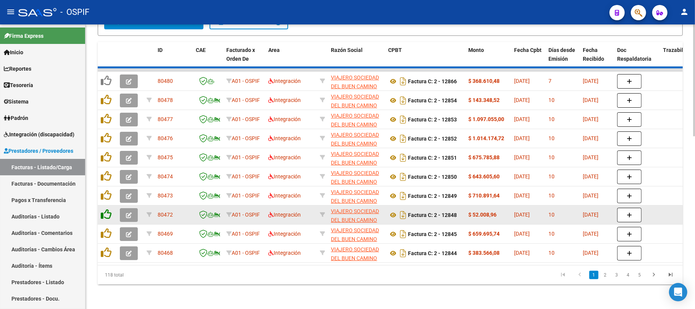
click at [106, 214] on datatable-body-cell at bounding box center [107, 214] width 19 height 19
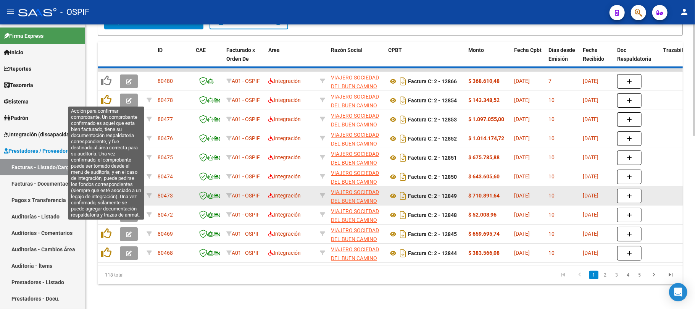
click at [105, 197] on datatable-body-cell at bounding box center [107, 195] width 19 height 19
click at [101, 190] on icon at bounding box center [106, 195] width 11 height 11
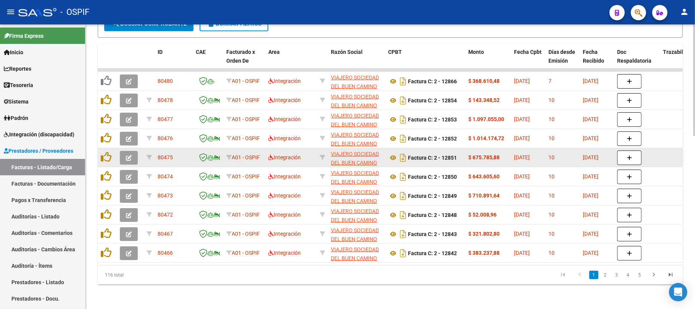
click at [108, 171] on icon at bounding box center [106, 176] width 11 height 11
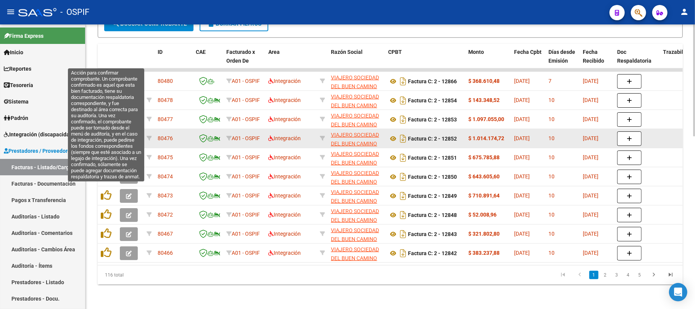
click at [104, 154] on icon at bounding box center [106, 156] width 11 height 11
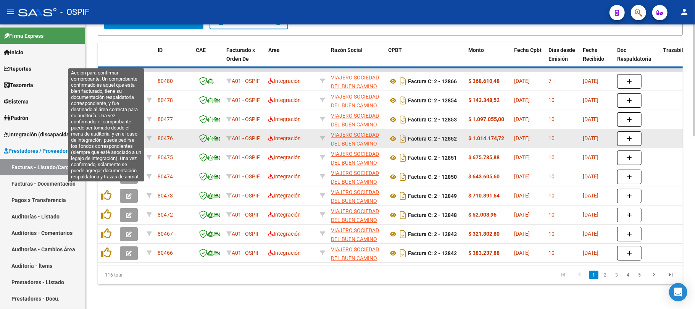
click at [104, 133] on icon at bounding box center [106, 137] width 11 height 11
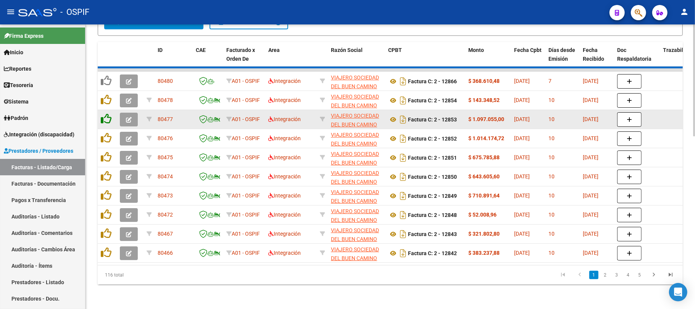
click at [107, 129] on datatable-body-cell at bounding box center [107, 138] width 19 height 19
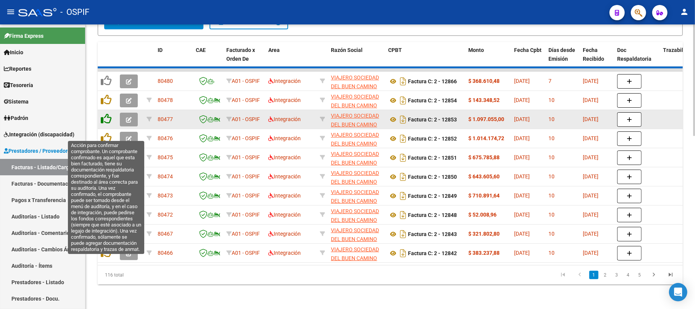
click at [107, 113] on icon at bounding box center [106, 118] width 11 height 11
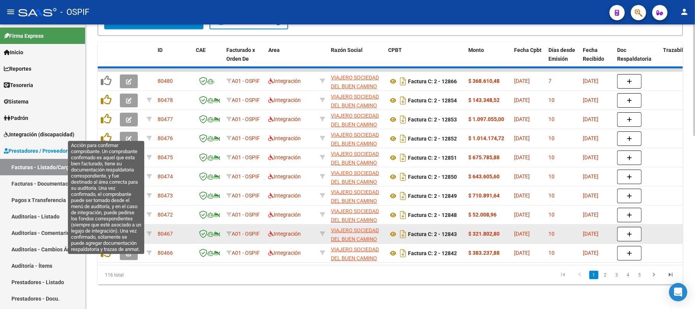
click at [107, 96] on icon at bounding box center [106, 99] width 11 height 11
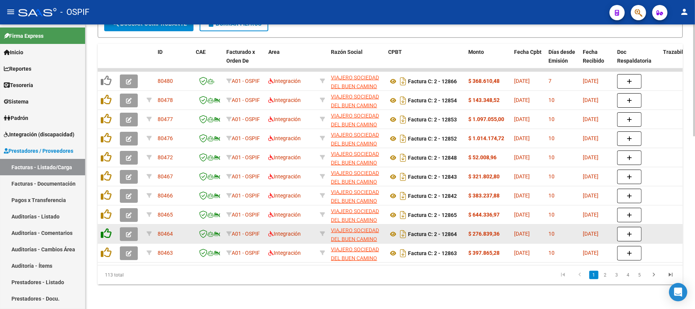
click at [109, 247] on icon at bounding box center [106, 252] width 11 height 11
click at [108, 228] on icon at bounding box center [106, 233] width 11 height 11
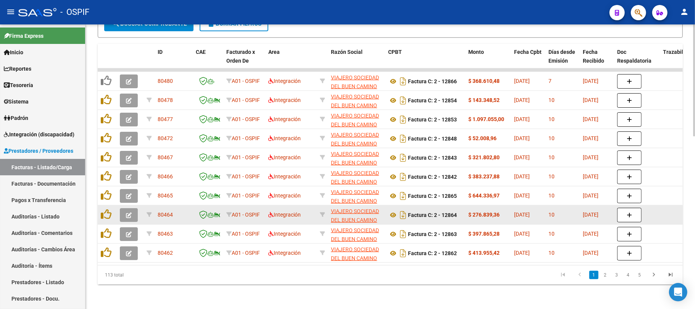
click at [106, 209] on icon at bounding box center [106, 214] width 11 height 11
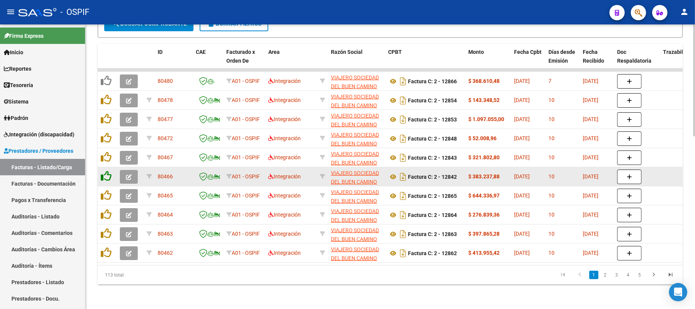
click at [104, 190] on icon at bounding box center [106, 195] width 11 height 11
click at [104, 171] on icon at bounding box center [106, 176] width 11 height 11
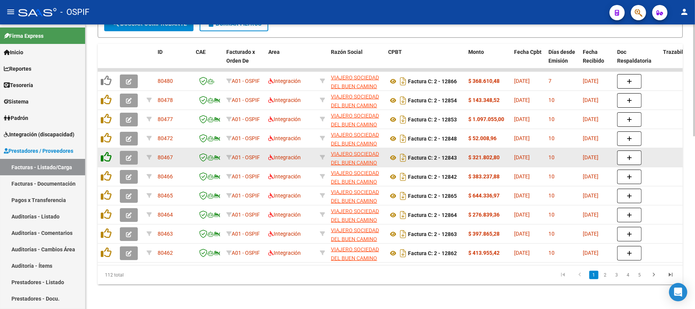
click at [103, 151] on icon at bounding box center [106, 156] width 11 height 11
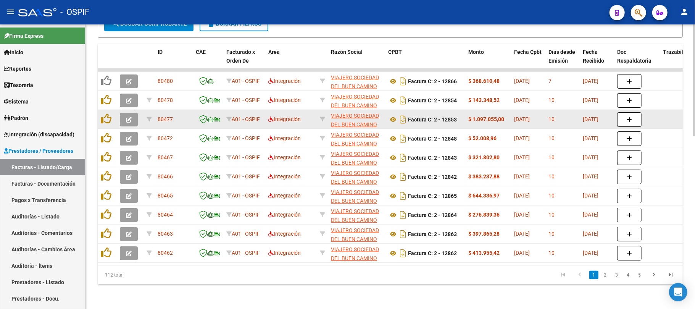
click at [108, 132] on icon at bounding box center [106, 137] width 11 height 11
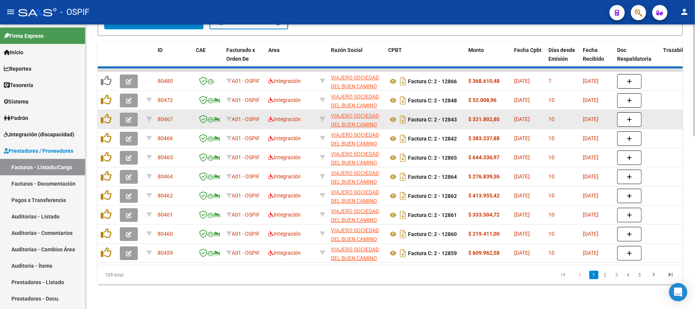
click at [109, 110] on datatable-body-cell at bounding box center [107, 119] width 19 height 19
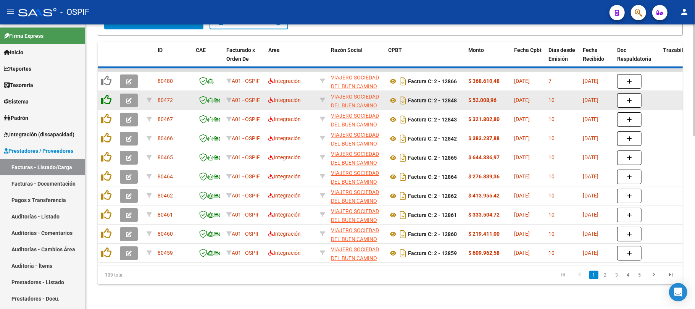
click at [106, 94] on icon at bounding box center [106, 99] width 11 height 11
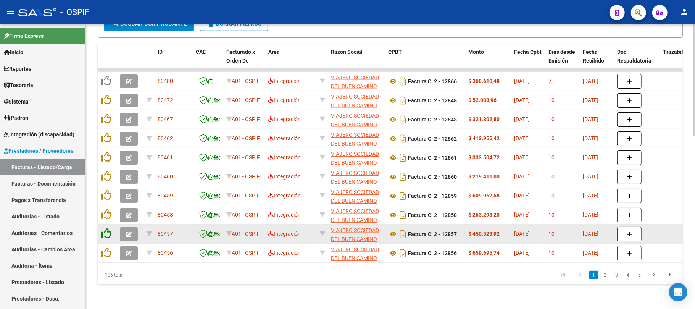
click at [108, 247] on icon at bounding box center [106, 252] width 11 height 11
click at [106, 228] on icon at bounding box center [106, 233] width 11 height 11
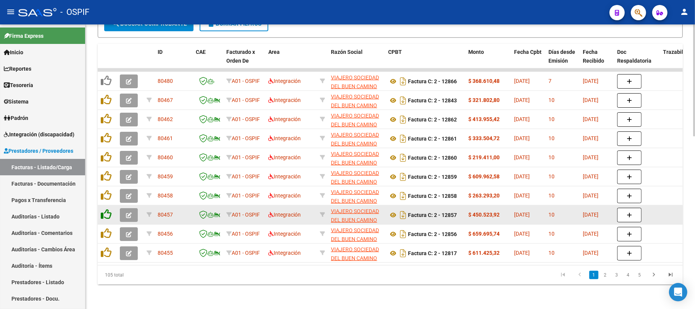
click at [105, 209] on icon at bounding box center [106, 214] width 11 height 11
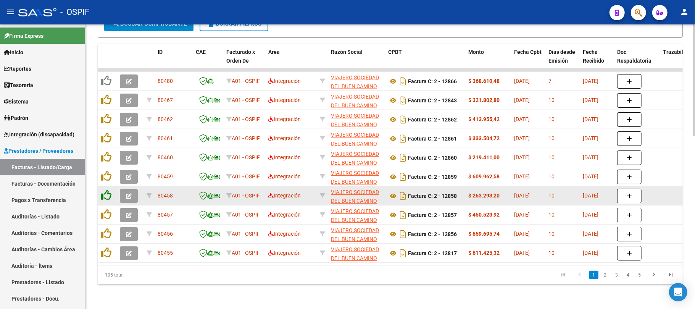
click at [104, 191] on icon at bounding box center [106, 195] width 11 height 11
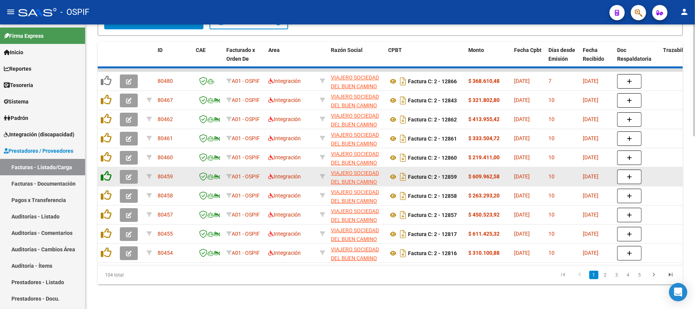
click at [105, 171] on icon at bounding box center [106, 176] width 11 height 11
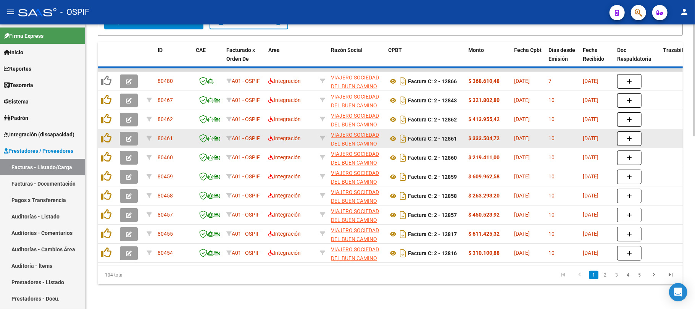
click at [105, 141] on datatable-body-cell at bounding box center [107, 138] width 19 height 19
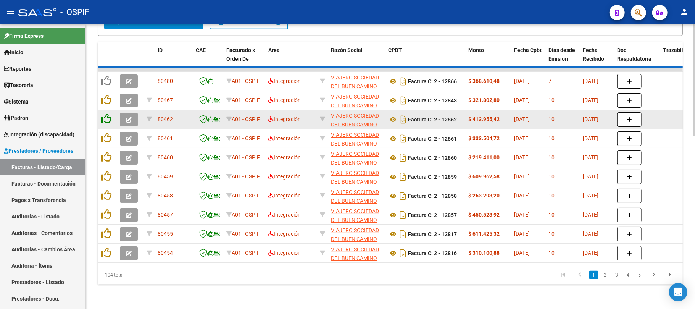
click at [105, 134] on icon at bounding box center [106, 137] width 11 height 11
click at [103, 115] on icon at bounding box center [106, 118] width 11 height 11
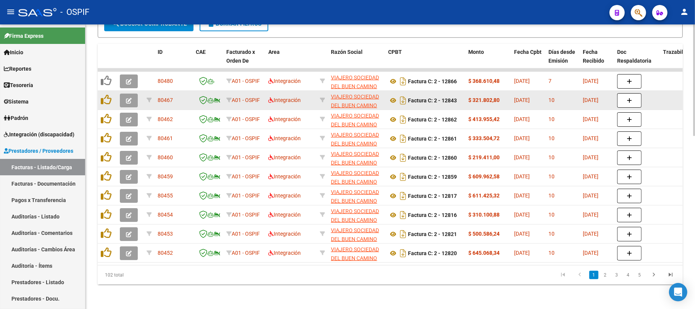
click at [105, 96] on icon at bounding box center [106, 99] width 11 height 11
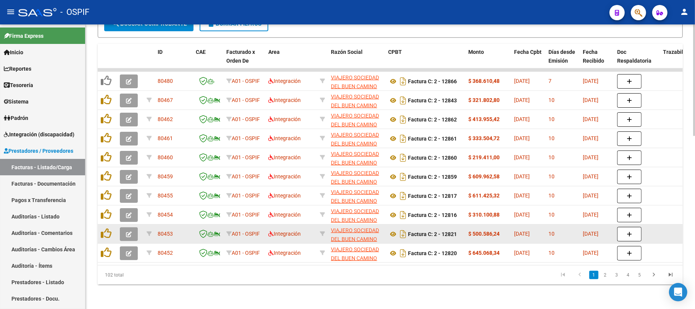
click at [110, 247] on icon at bounding box center [106, 252] width 11 height 11
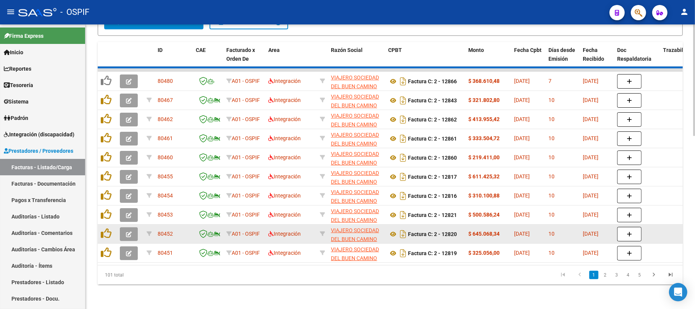
click at [107, 224] on datatable-body-cell at bounding box center [107, 233] width 19 height 19
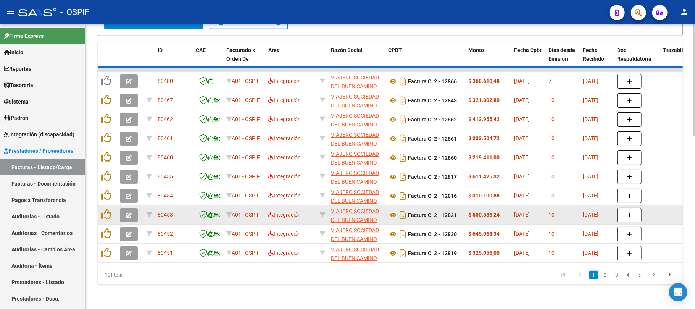
click at [104, 228] on icon at bounding box center [106, 233] width 11 height 11
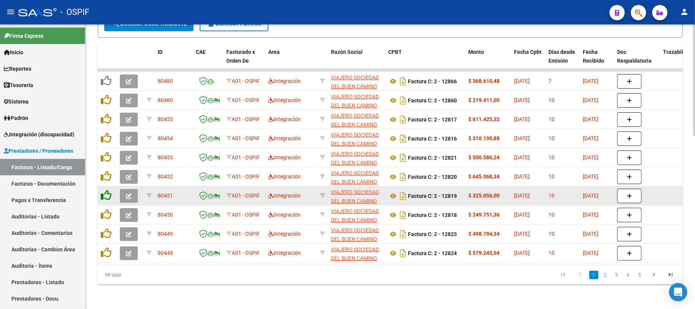
click at [105, 209] on icon at bounding box center [106, 214] width 11 height 11
click at [108, 191] on icon at bounding box center [106, 195] width 11 height 11
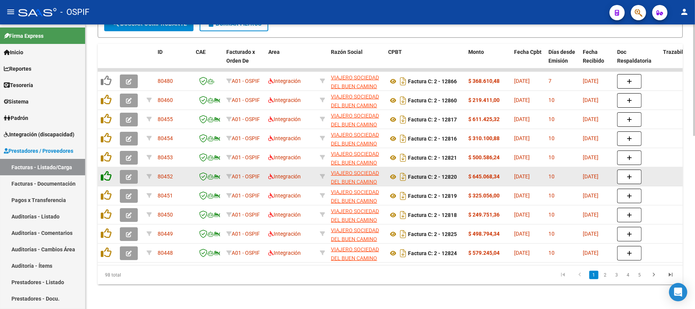
click at [108, 171] on icon at bounding box center [106, 176] width 11 height 11
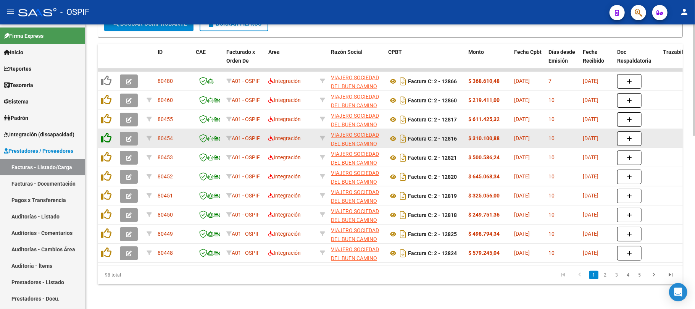
click at [107, 151] on icon at bounding box center [106, 156] width 11 height 11
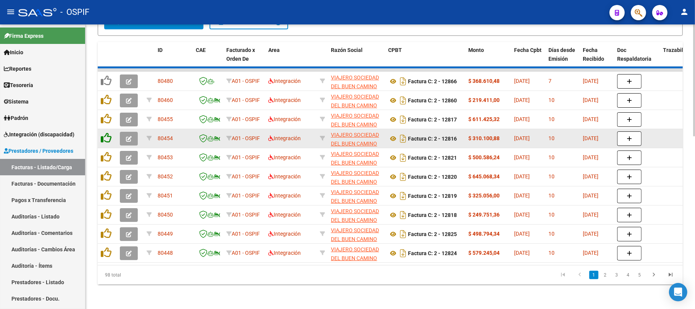
click at [106, 136] on icon at bounding box center [106, 137] width 11 height 11
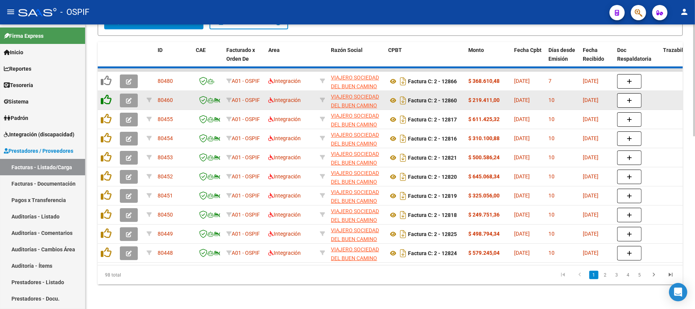
click at [106, 114] on icon at bounding box center [106, 118] width 11 height 11
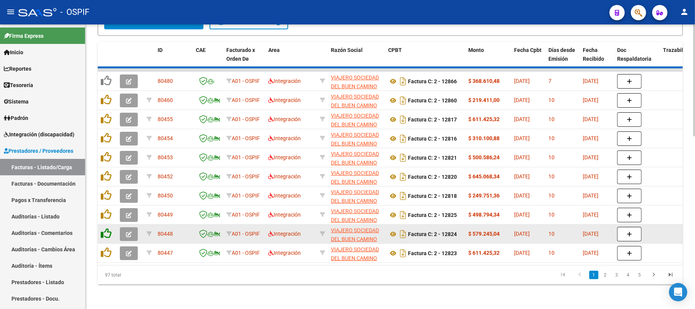
click at [107, 96] on icon at bounding box center [106, 99] width 11 height 11
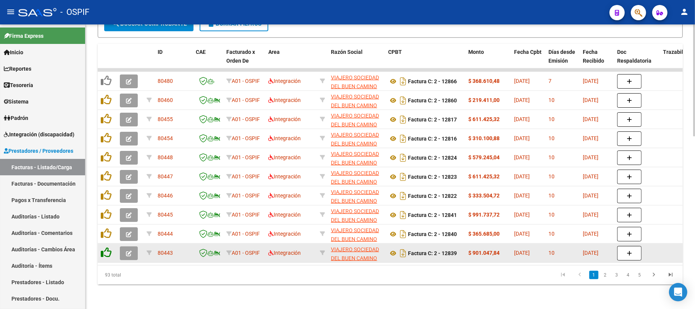
click at [109, 247] on icon at bounding box center [106, 252] width 11 height 11
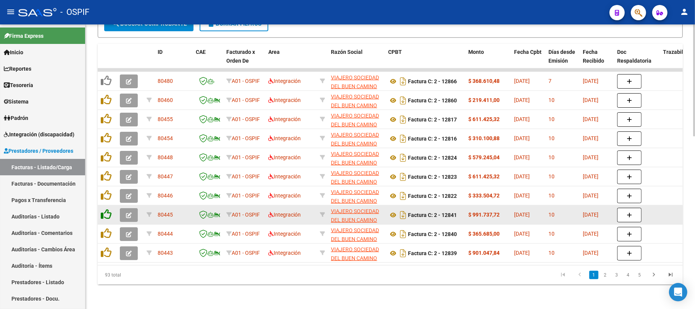
click at [105, 230] on icon at bounding box center [106, 233] width 11 height 11
click at [104, 209] on icon at bounding box center [106, 214] width 11 height 11
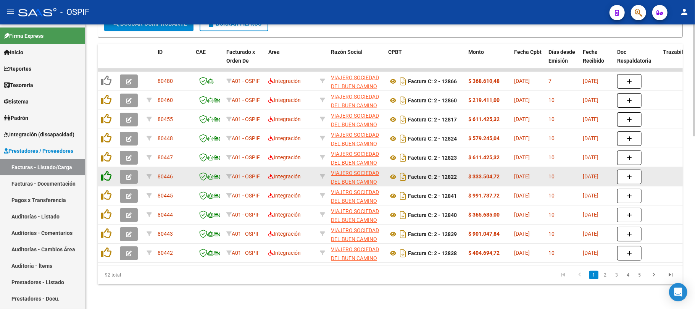
click at [107, 190] on icon at bounding box center [106, 195] width 11 height 11
click at [107, 174] on div at bounding box center [107, 177] width 13 height 12
click at [107, 171] on icon at bounding box center [106, 176] width 11 height 11
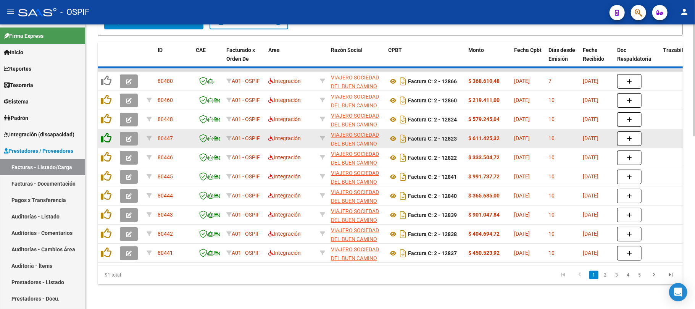
click at [108, 151] on icon at bounding box center [106, 156] width 11 height 11
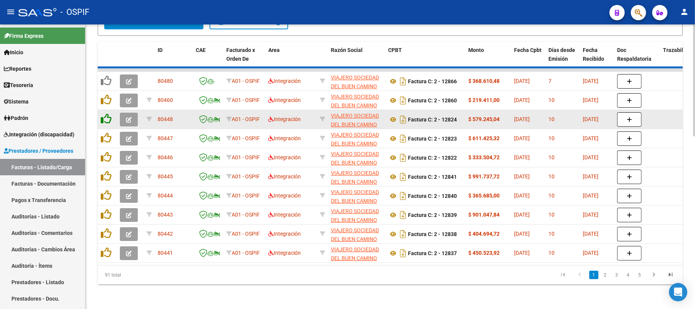
click at [108, 132] on icon at bounding box center [106, 137] width 11 height 11
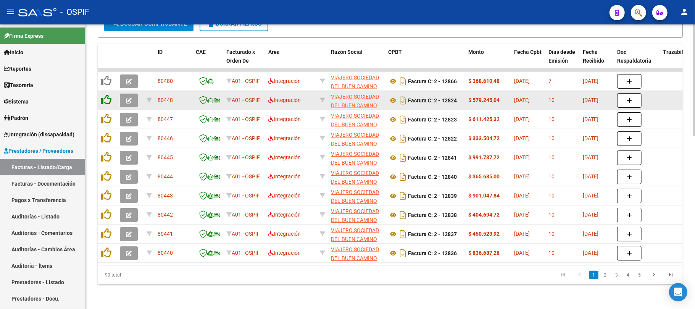
click at [107, 113] on icon at bounding box center [106, 118] width 11 height 11
click at [105, 94] on icon at bounding box center [106, 99] width 11 height 11
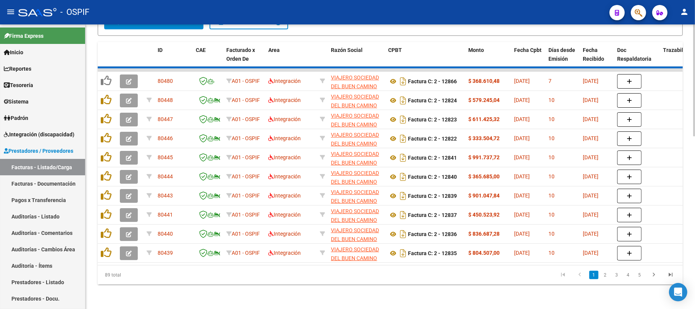
click at [107, 247] on icon at bounding box center [106, 252] width 11 height 11
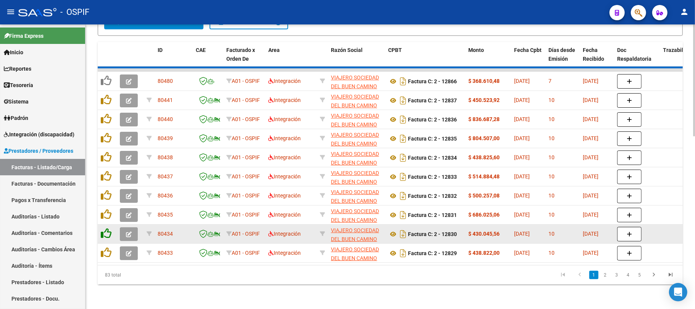
click at [109, 228] on icon at bounding box center [106, 233] width 11 height 11
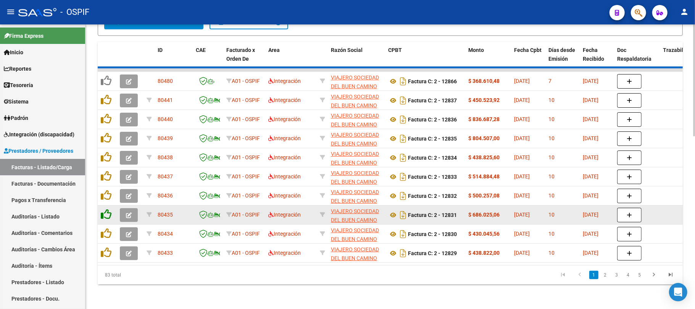
click at [109, 209] on icon at bounding box center [106, 214] width 11 height 11
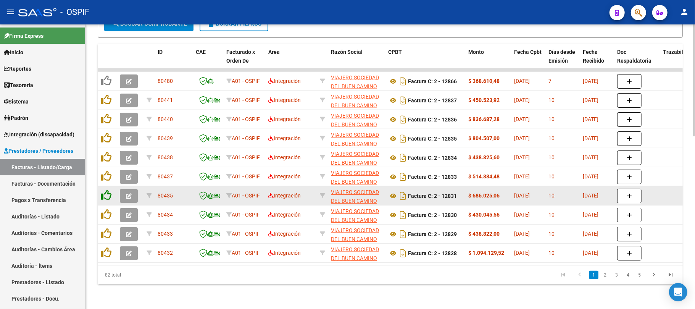
click at [106, 191] on icon at bounding box center [106, 195] width 11 height 11
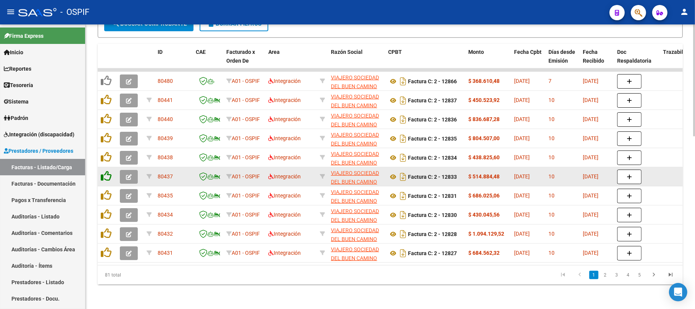
click at [107, 171] on icon at bounding box center [106, 176] width 11 height 11
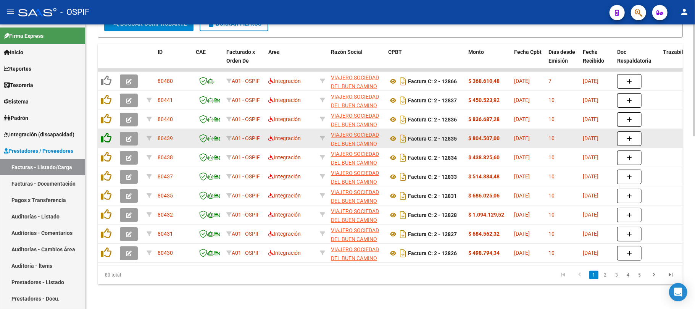
click at [105, 153] on icon at bounding box center [106, 156] width 11 height 11
click at [109, 132] on icon at bounding box center [106, 137] width 11 height 11
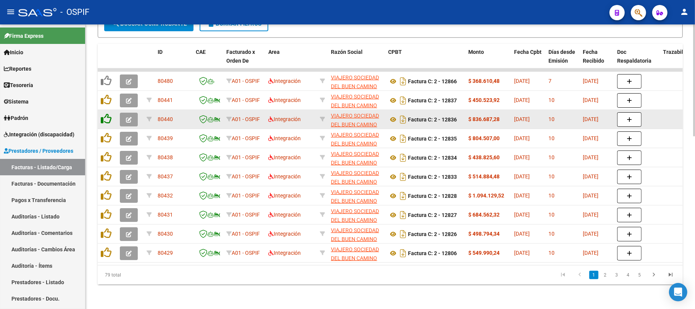
click at [107, 113] on icon at bounding box center [106, 118] width 11 height 11
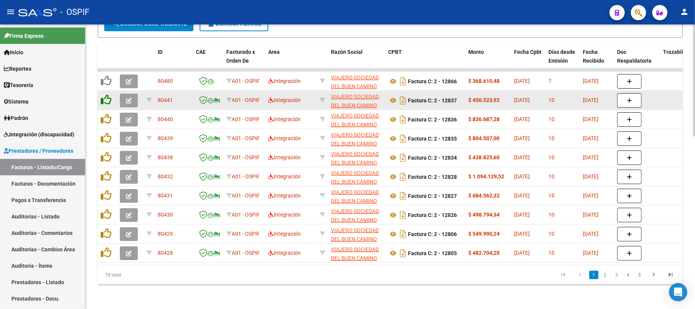
click at [105, 94] on icon at bounding box center [106, 99] width 11 height 11
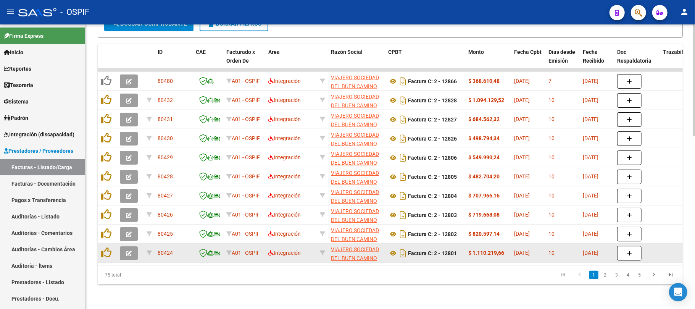
click at [109, 252] on datatable-body-cell at bounding box center [107, 252] width 19 height 19
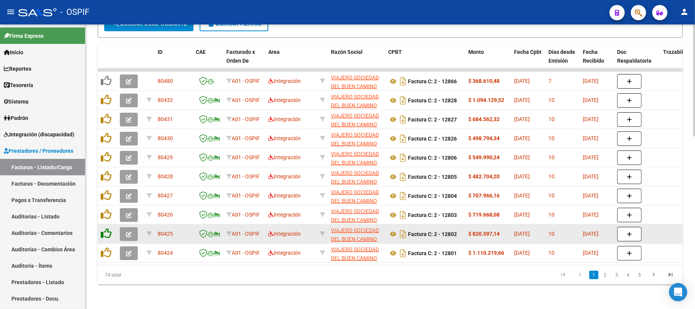
click at [109, 249] on icon at bounding box center [106, 252] width 11 height 11
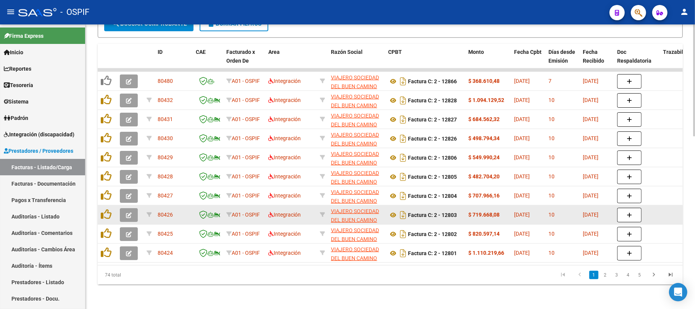
drag, startPoint x: 106, startPoint y: 228, endPoint x: 105, endPoint y: 213, distance: 15.3
click at [106, 228] on icon at bounding box center [106, 233] width 11 height 11
click at [105, 213] on datatable-body-cell at bounding box center [107, 214] width 19 height 19
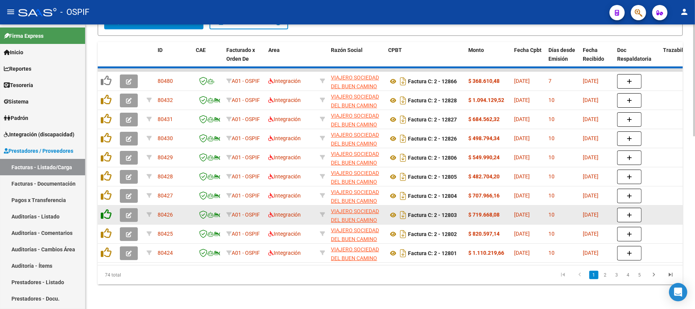
click at [106, 209] on icon at bounding box center [106, 214] width 11 height 11
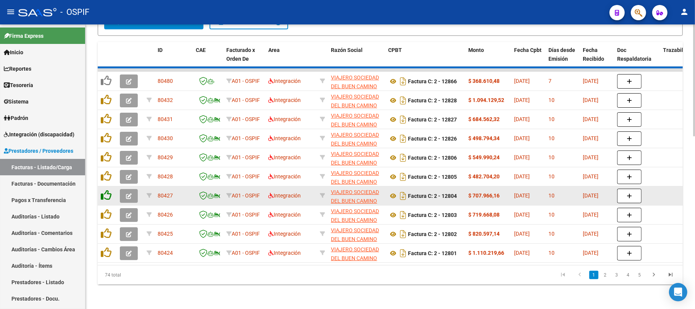
click at [106, 190] on icon at bounding box center [106, 195] width 11 height 11
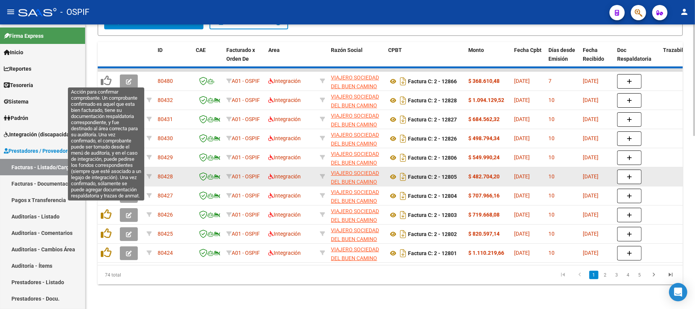
click at [105, 171] on icon at bounding box center [106, 176] width 11 height 11
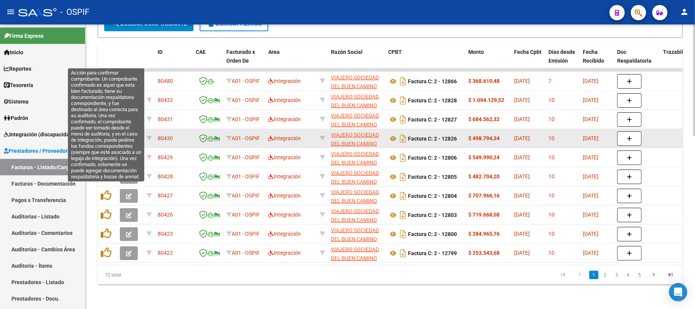
click at [105, 151] on icon at bounding box center [106, 156] width 11 height 11
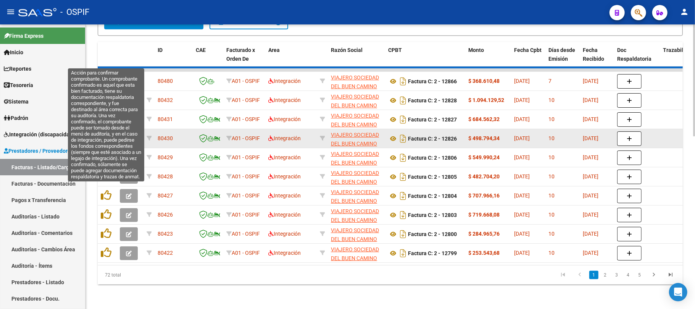
click at [107, 139] on datatable-body-cell at bounding box center [107, 138] width 19 height 19
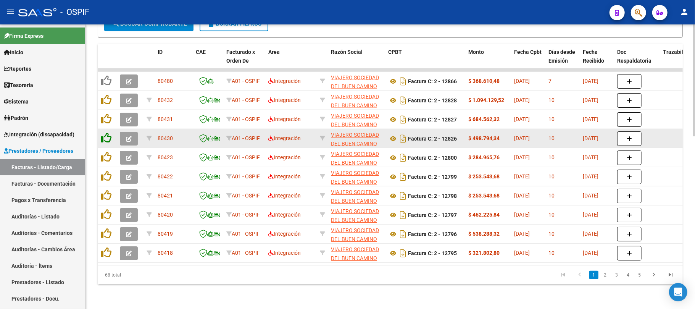
click at [106, 132] on icon at bounding box center [106, 137] width 11 height 11
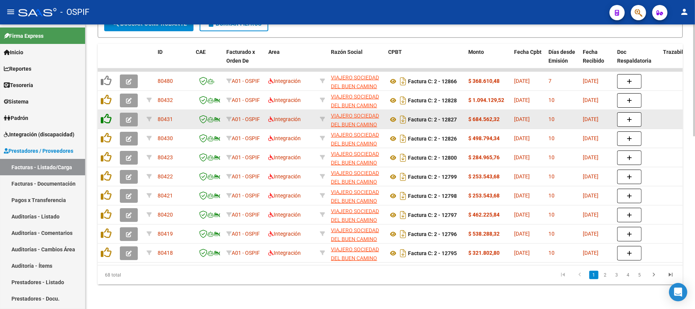
click at [105, 116] on icon at bounding box center [106, 118] width 11 height 11
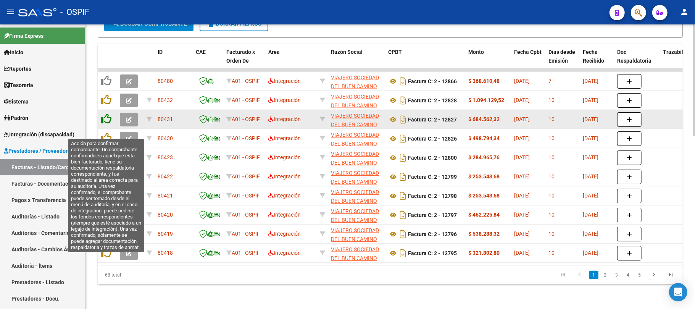
click at [105, 113] on icon at bounding box center [106, 118] width 11 height 11
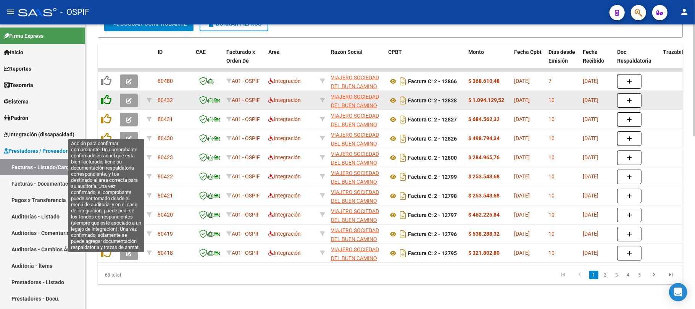
click at [105, 95] on datatable-body-cell at bounding box center [107, 100] width 19 height 19
click at [105, 94] on icon at bounding box center [106, 99] width 11 height 11
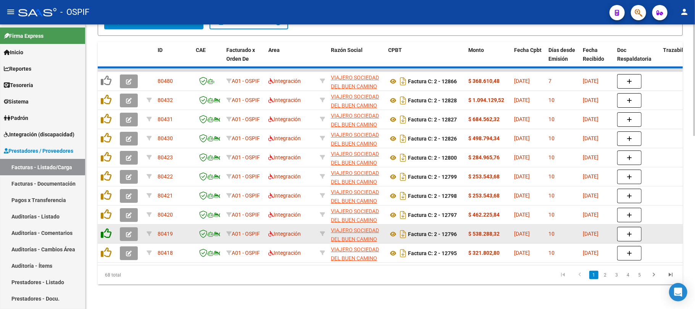
click at [108, 247] on icon at bounding box center [106, 252] width 11 height 11
click at [106, 235] on datatable-body-cell at bounding box center [107, 233] width 19 height 19
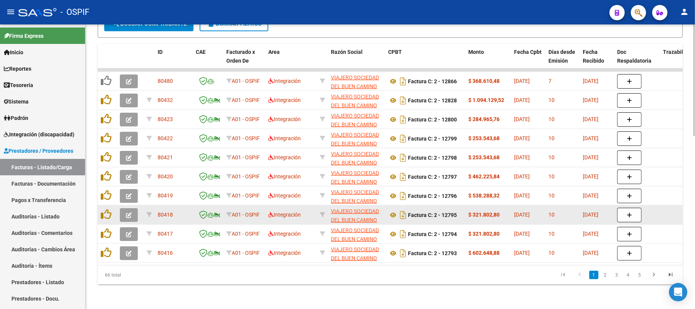
click at [110, 224] on datatable-body-cell at bounding box center [107, 233] width 19 height 19
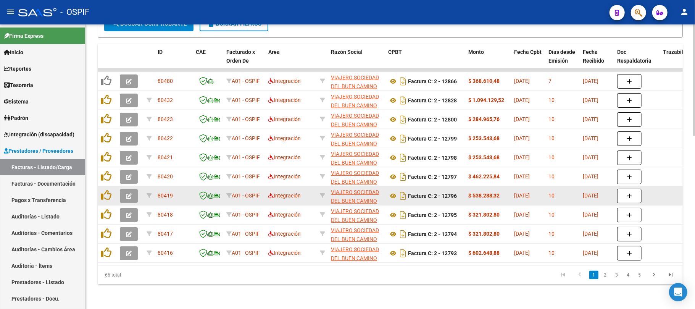
click at [105, 209] on icon at bounding box center [106, 214] width 11 height 11
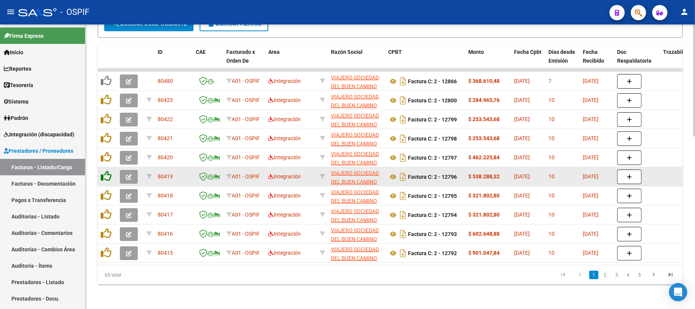
drag, startPoint x: 103, startPoint y: 193, endPoint x: 106, endPoint y: 169, distance: 24.6
click at [103, 191] on datatable-body-cell at bounding box center [107, 195] width 19 height 19
click at [101, 177] on datatable-body-cell at bounding box center [107, 176] width 19 height 19
click at [105, 172] on icon at bounding box center [106, 176] width 11 height 11
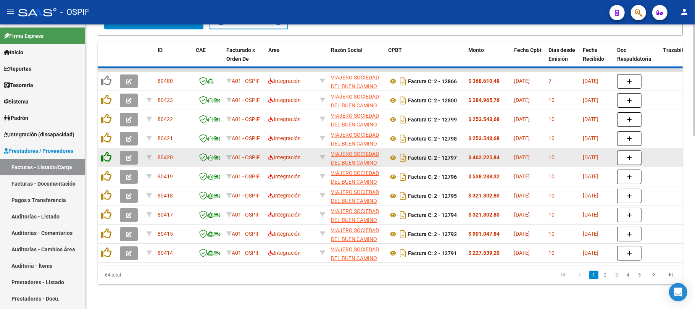
click at [108, 151] on icon at bounding box center [106, 156] width 11 height 11
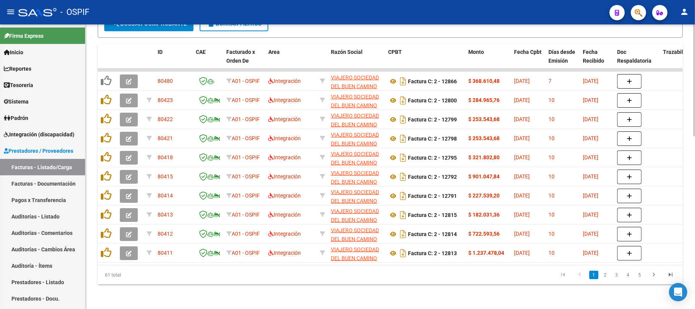
click at [103, 247] on icon at bounding box center [106, 252] width 11 height 11
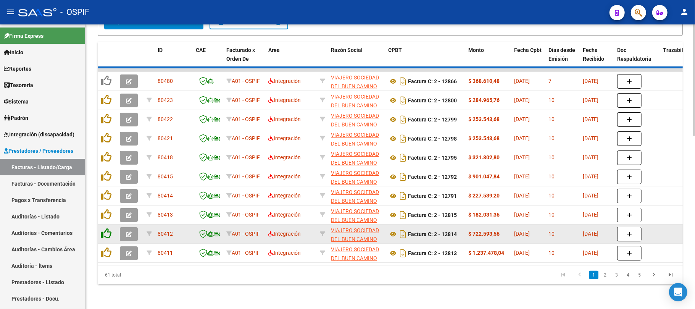
click at [105, 230] on icon at bounding box center [106, 233] width 11 height 11
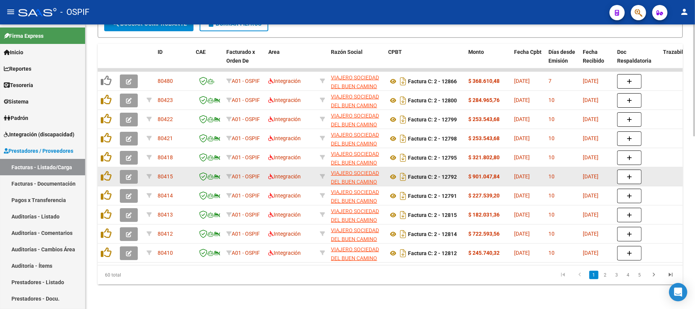
click at [105, 212] on datatable-scroller "80480 A01 - OSPIF Integración VIAJERO SOCIEDAD DEL BUEN CAMINO S.A. 30714136905…" at bounding box center [390, 165] width 585 height 194
click at [105, 209] on icon at bounding box center [106, 214] width 11 height 11
click at [106, 190] on icon at bounding box center [106, 195] width 11 height 11
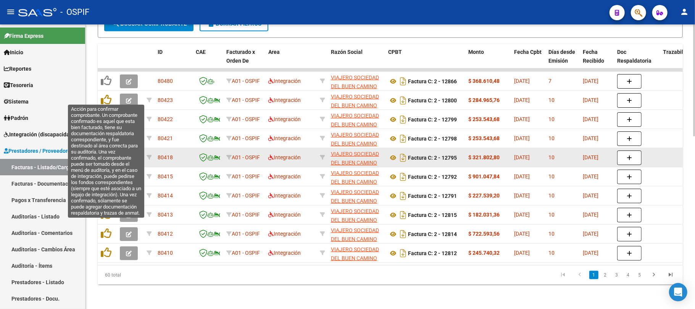
click at [106, 159] on datatable-body-cell at bounding box center [107, 157] width 19 height 19
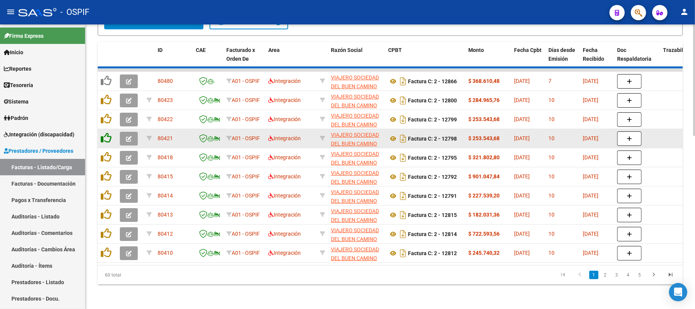
click at [107, 151] on icon at bounding box center [106, 156] width 11 height 11
click at [105, 132] on icon at bounding box center [106, 137] width 11 height 11
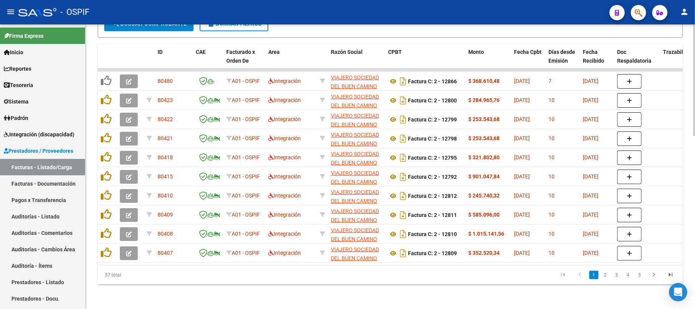
click at [106, 113] on icon at bounding box center [106, 118] width 11 height 11
click at [106, 94] on icon at bounding box center [106, 99] width 11 height 11
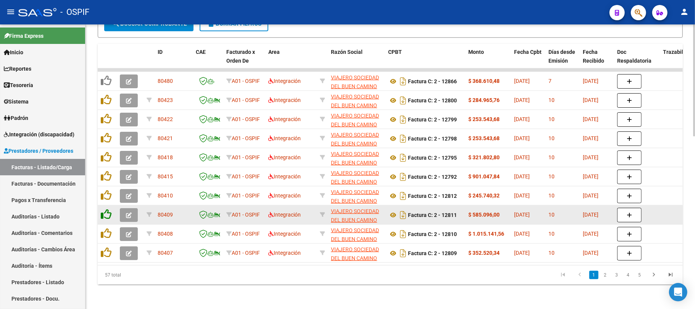
click at [107, 247] on icon at bounding box center [106, 252] width 11 height 11
click at [107, 228] on icon at bounding box center [106, 233] width 11 height 11
click at [107, 209] on icon at bounding box center [106, 214] width 11 height 11
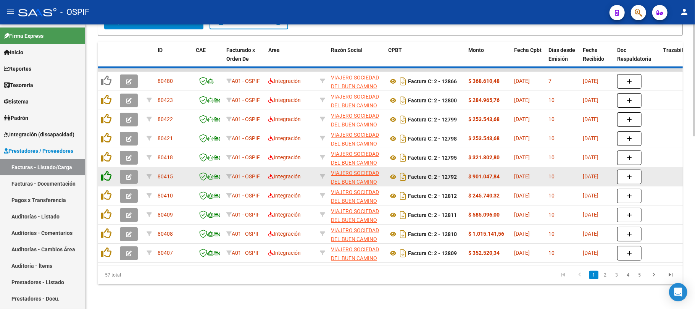
click at [106, 190] on icon at bounding box center [106, 195] width 11 height 11
click at [103, 171] on icon at bounding box center [106, 176] width 11 height 11
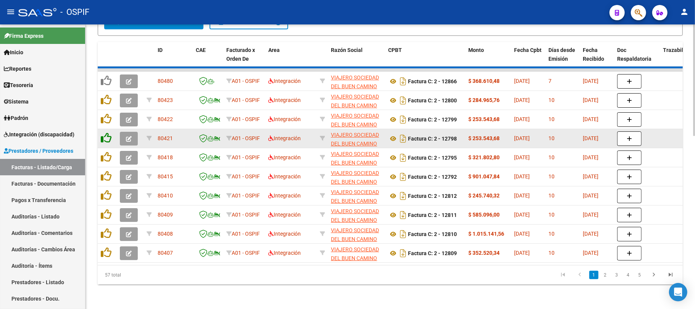
click at [104, 158] on datatable-body-cell at bounding box center [107, 157] width 19 height 19
click at [105, 151] on icon at bounding box center [106, 156] width 11 height 11
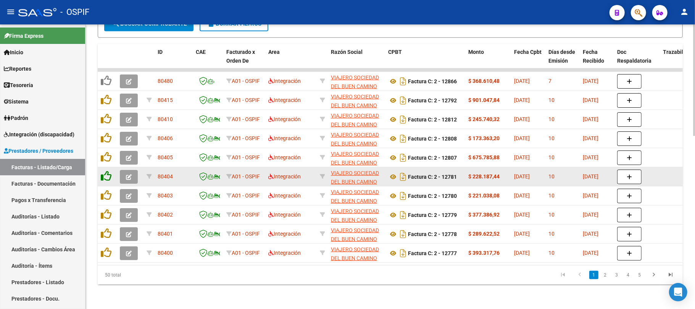
click at [104, 136] on div at bounding box center [107, 138] width 13 height 12
click at [106, 113] on icon at bounding box center [106, 118] width 11 height 11
click at [106, 94] on icon at bounding box center [106, 99] width 11 height 11
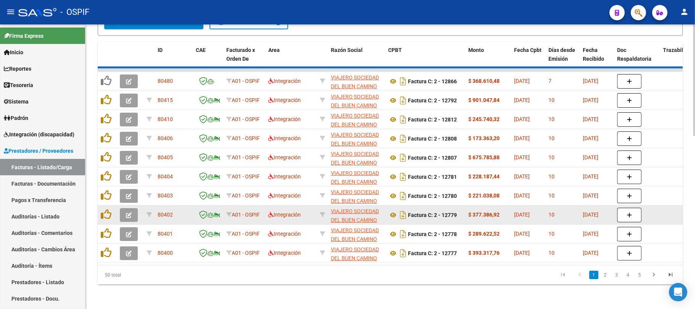
click at [109, 247] on icon at bounding box center [106, 252] width 11 height 11
click at [107, 228] on icon at bounding box center [106, 233] width 11 height 11
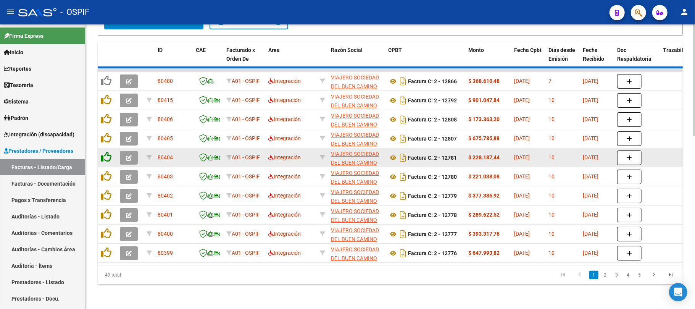
click at [107, 209] on icon at bounding box center [106, 214] width 11 height 11
click at [107, 190] on icon at bounding box center [106, 195] width 11 height 11
click at [107, 167] on datatable-body-cell at bounding box center [107, 176] width 19 height 19
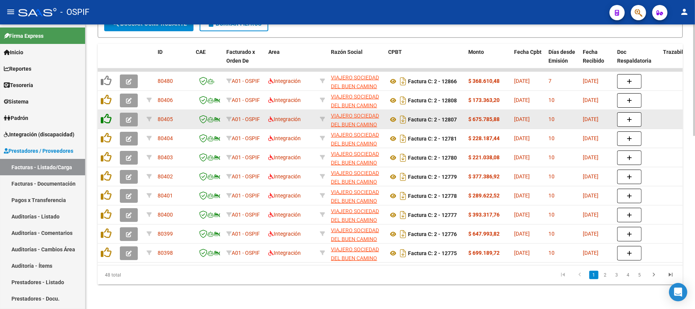
click at [107, 151] on icon at bounding box center [106, 156] width 11 height 11
click at [107, 137] on datatable-body-cell at bounding box center [107, 138] width 19 height 19
click at [108, 119] on datatable-scroller "80480 A01 - OSPIF Integración VIAJERO SOCIEDAD DEL BUEN CAMINO S.A. 30714136905…" at bounding box center [390, 165] width 585 height 194
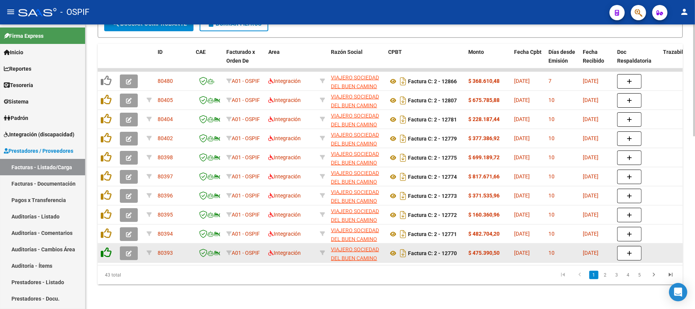
click at [106, 248] on icon at bounding box center [106, 252] width 11 height 11
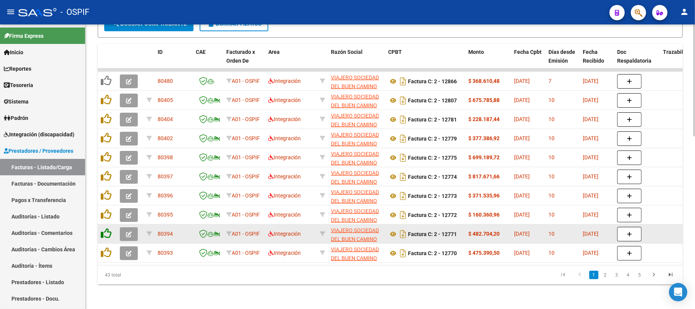
click at [102, 231] on icon at bounding box center [106, 233] width 11 height 11
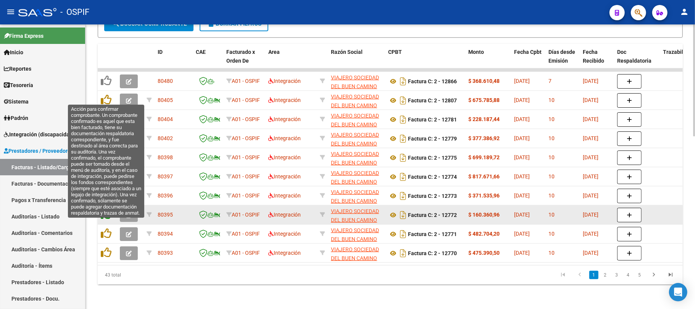
click at [102, 209] on icon at bounding box center [106, 214] width 11 height 11
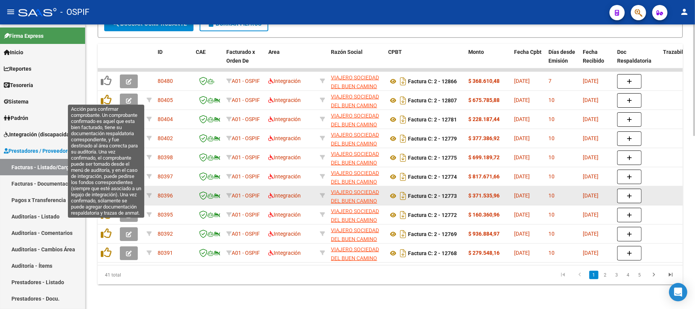
click at [104, 190] on icon at bounding box center [106, 195] width 11 height 11
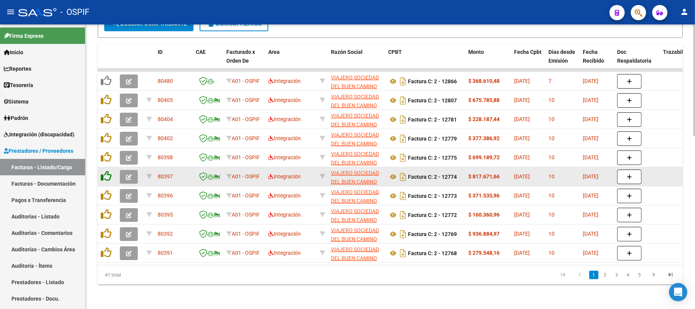
click at [104, 171] on icon at bounding box center [106, 176] width 11 height 11
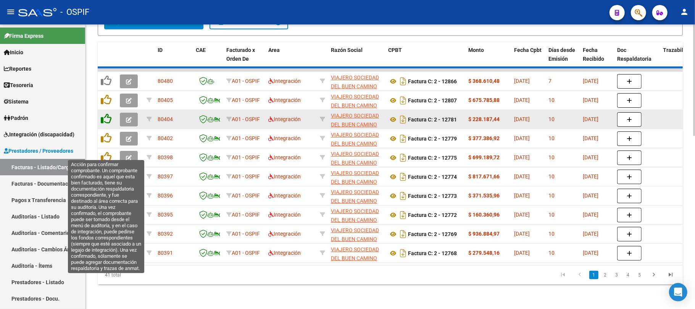
click at [107, 151] on icon at bounding box center [106, 156] width 11 height 11
click at [106, 135] on div at bounding box center [107, 138] width 13 height 12
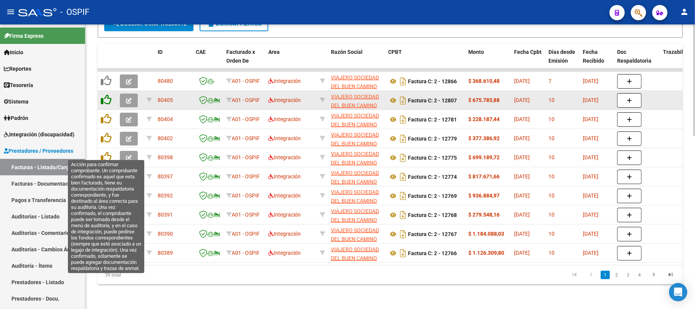
click at [103, 110] on datatable-body-cell at bounding box center [107, 119] width 19 height 19
click at [107, 94] on icon at bounding box center [106, 99] width 11 height 11
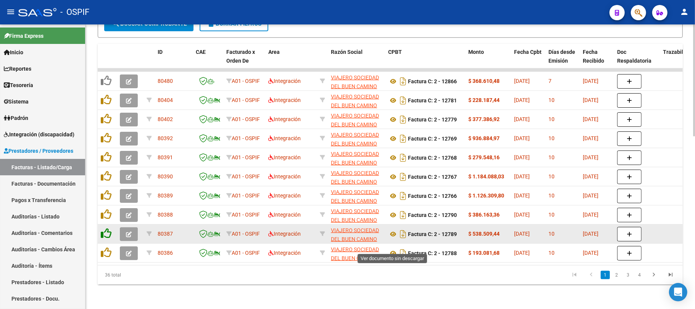
click at [105, 248] on icon at bounding box center [106, 252] width 11 height 11
click at [104, 229] on icon at bounding box center [106, 233] width 11 height 11
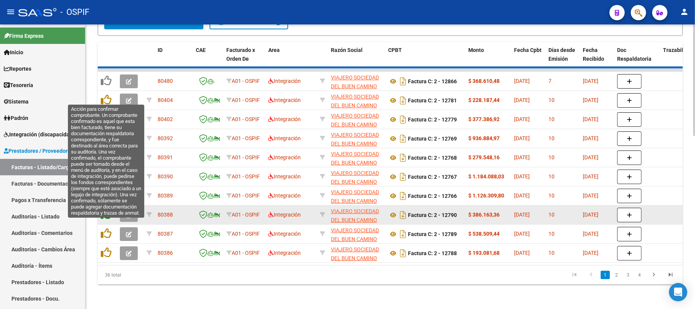
click at [106, 212] on div at bounding box center [107, 215] width 13 height 12
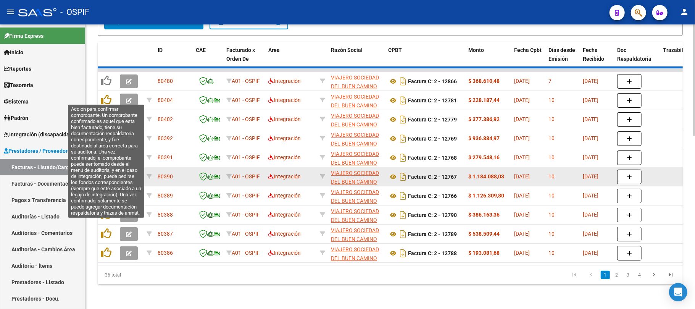
click at [106, 190] on icon at bounding box center [106, 195] width 11 height 11
click at [109, 171] on icon at bounding box center [106, 176] width 11 height 11
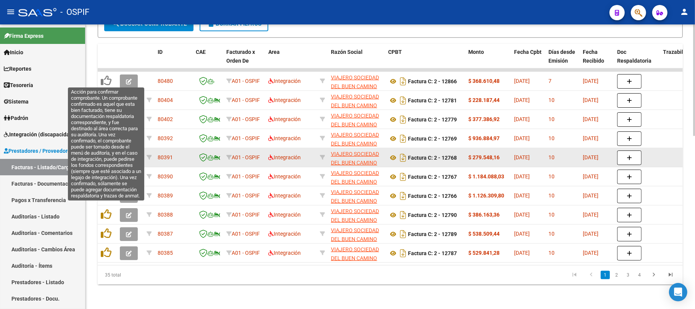
click at [109, 156] on datatable-body-cell at bounding box center [107, 157] width 19 height 19
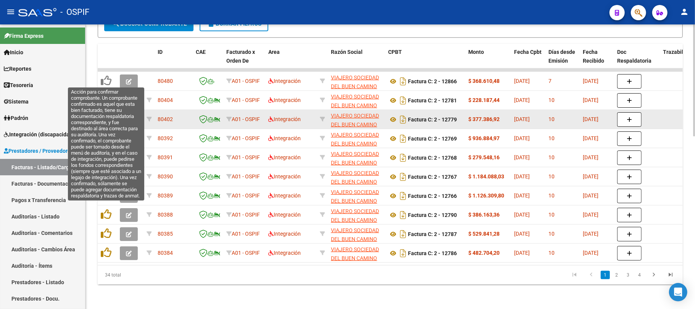
click at [108, 151] on icon at bounding box center [106, 156] width 11 height 11
click at [107, 132] on icon at bounding box center [106, 137] width 11 height 11
click at [106, 113] on icon at bounding box center [106, 118] width 11 height 11
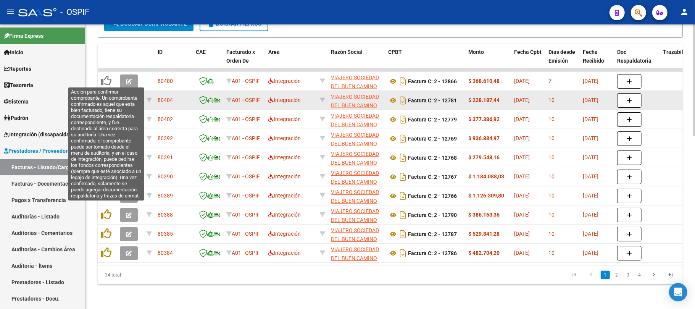
click at [106, 97] on datatable-body-cell at bounding box center [107, 100] width 19 height 19
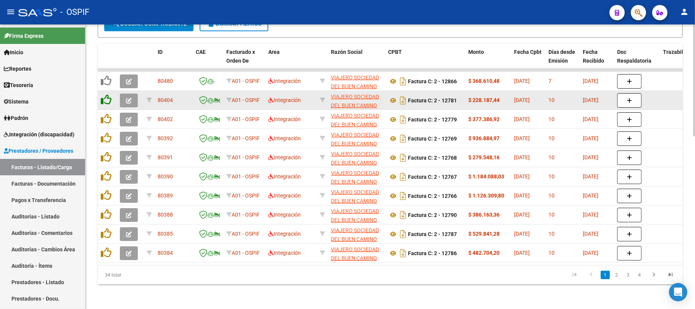
click at [106, 94] on icon at bounding box center [106, 99] width 11 height 11
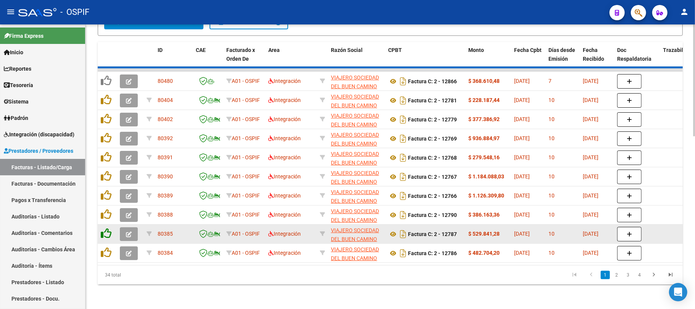
click at [106, 247] on icon at bounding box center [106, 252] width 11 height 11
click at [106, 230] on icon at bounding box center [106, 233] width 11 height 11
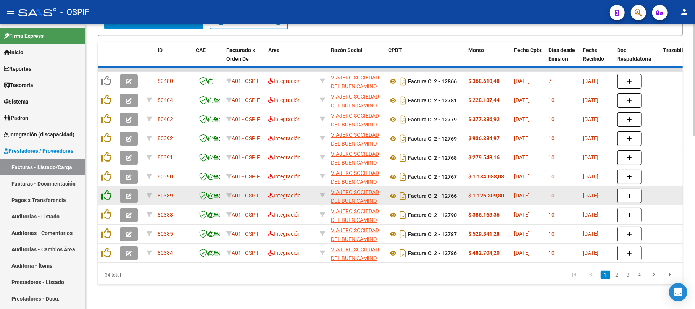
click at [103, 210] on icon at bounding box center [106, 214] width 11 height 11
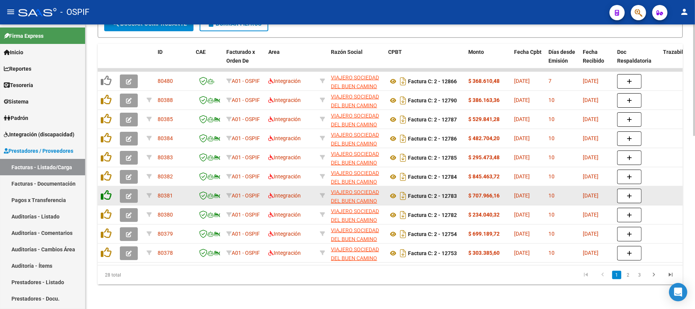
click at [105, 190] on icon at bounding box center [106, 195] width 11 height 11
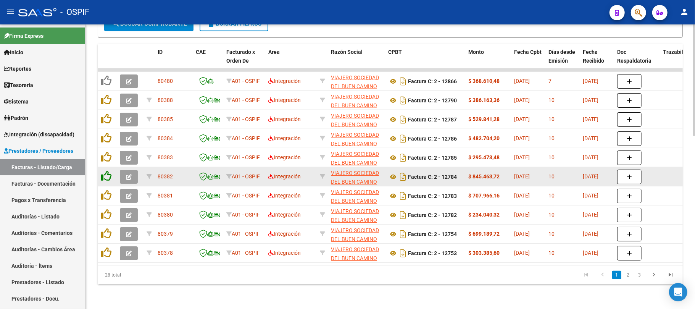
click at [108, 171] on icon at bounding box center [106, 176] width 11 height 11
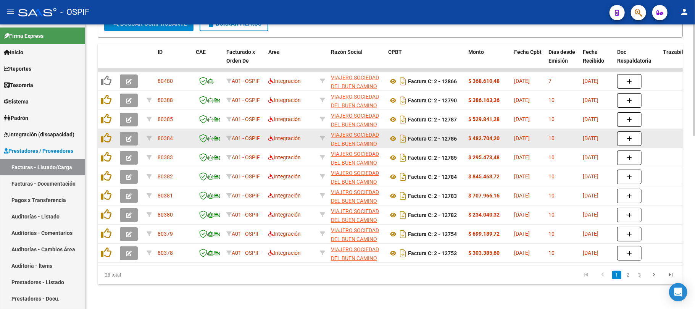
click at [105, 151] on icon at bounding box center [106, 156] width 11 height 11
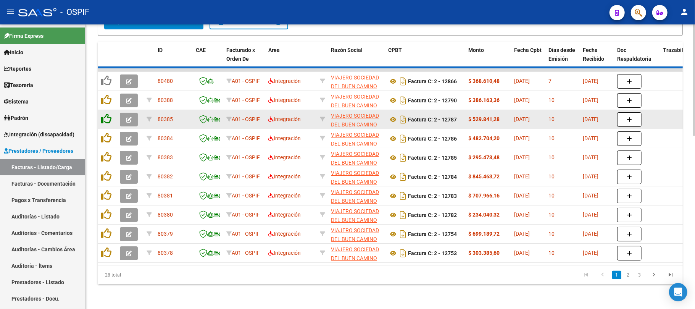
click at [105, 136] on div at bounding box center [107, 138] width 13 height 12
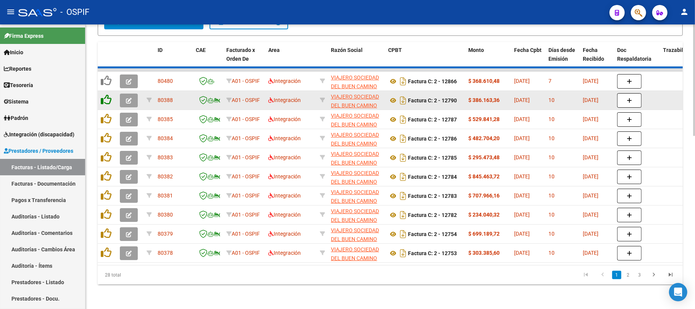
click at [105, 114] on icon at bounding box center [106, 118] width 11 height 11
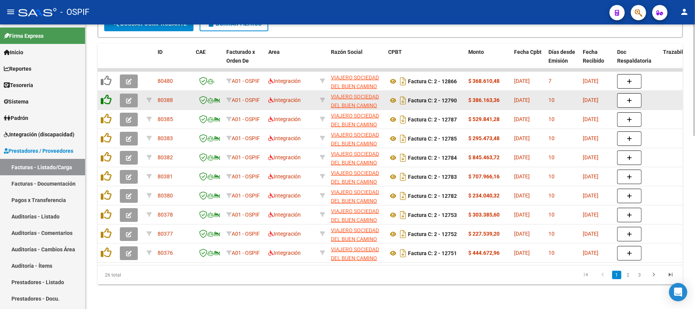
click at [105, 94] on icon at bounding box center [106, 99] width 11 height 11
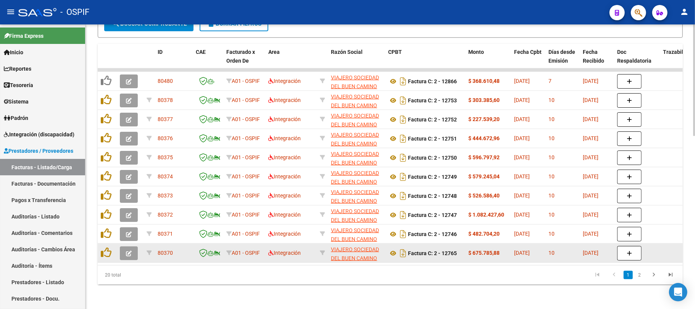
click at [109, 253] on datatable-body-cell at bounding box center [107, 252] width 19 height 19
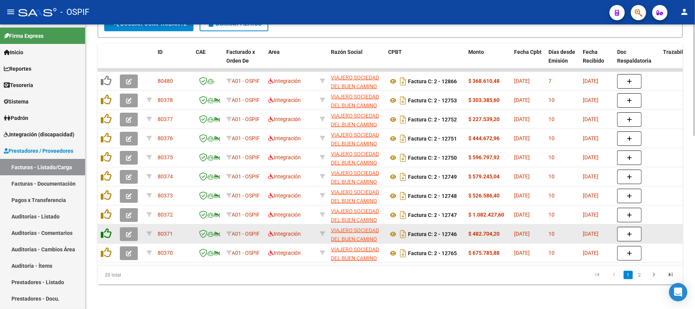
click at [109, 249] on icon at bounding box center [106, 252] width 11 height 11
click at [105, 228] on icon at bounding box center [106, 233] width 11 height 11
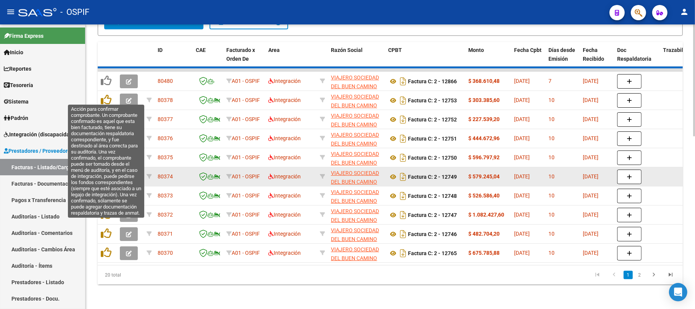
click at [105, 209] on icon at bounding box center [106, 214] width 11 height 11
click at [105, 180] on datatable-body-cell at bounding box center [107, 176] width 19 height 19
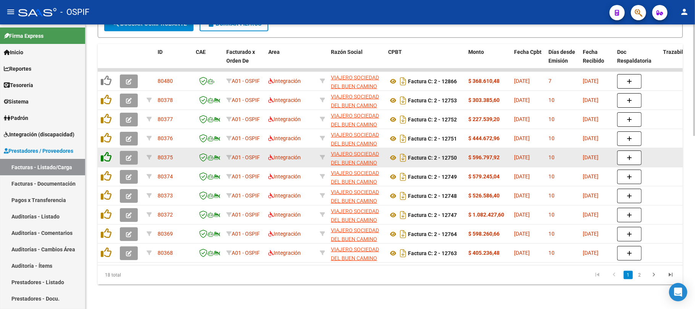
click at [105, 171] on icon at bounding box center [106, 176] width 11 height 11
click at [106, 151] on icon at bounding box center [106, 156] width 11 height 11
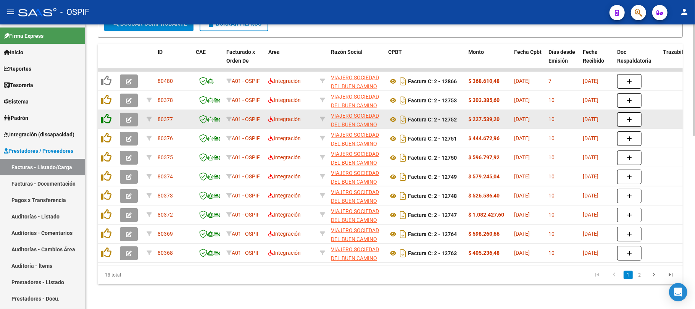
click at [106, 136] on div at bounding box center [107, 138] width 13 height 12
click at [106, 132] on icon at bounding box center [106, 137] width 11 height 11
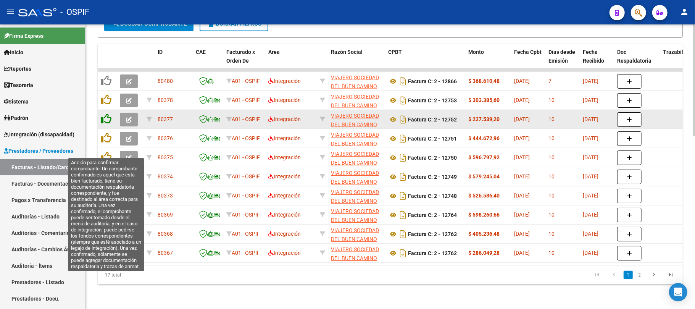
click at [106, 113] on icon at bounding box center [106, 118] width 11 height 11
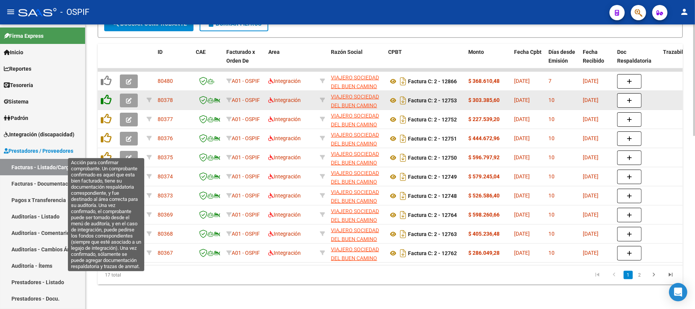
click at [107, 98] on datatable-body-cell at bounding box center [107, 100] width 19 height 19
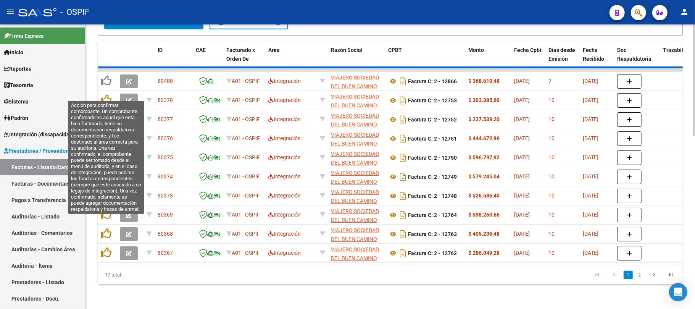
click at [108, 98] on div at bounding box center [107, 100] width 13 height 12
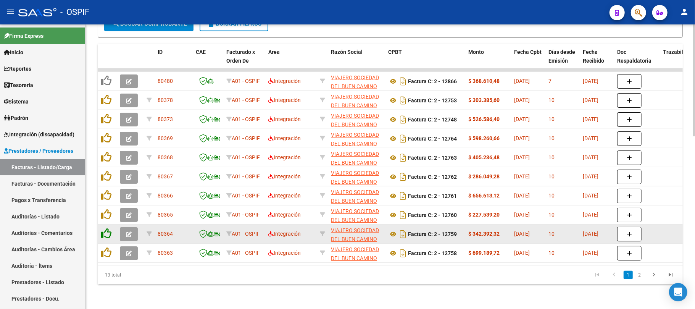
click at [108, 248] on icon at bounding box center [106, 252] width 11 height 11
click at [105, 233] on datatable-body-cell at bounding box center [107, 233] width 19 height 19
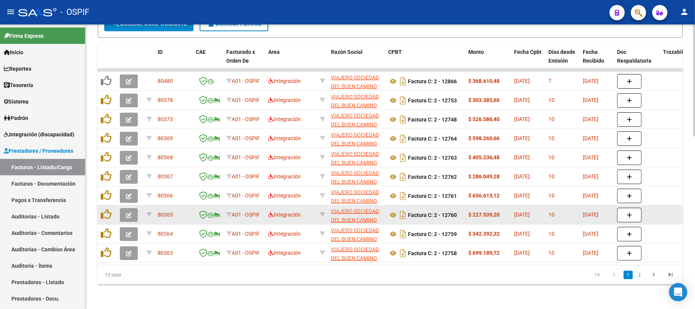
click at [105, 224] on datatable-body-cell at bounding box center [107, 233] width 19 height 19
click at [106, 209] on icon at bounding box center [106, 214] width 11 height 11
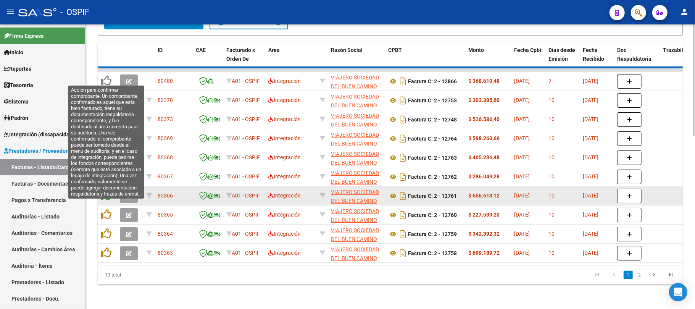
click at [106, 190] on icon at bounding box center [106, 195] width 11 height 11
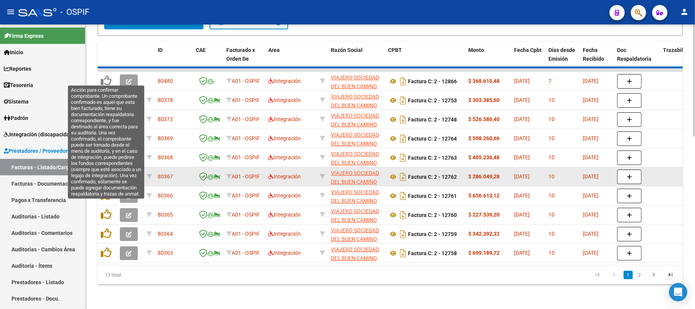
click at [106, 171] on icon at bounding box center [106, 176] width 11 height 11
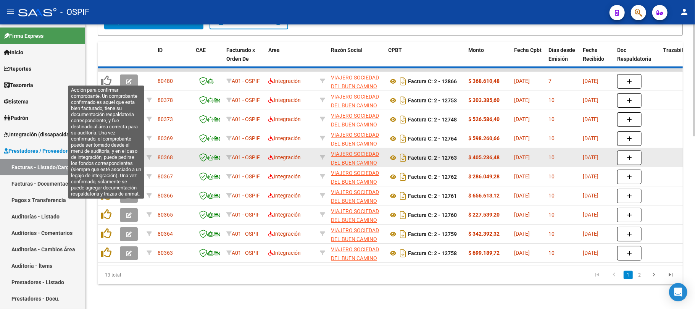
click at [107, 153] on icon at bounding box center [106, 156] width 11 height 11
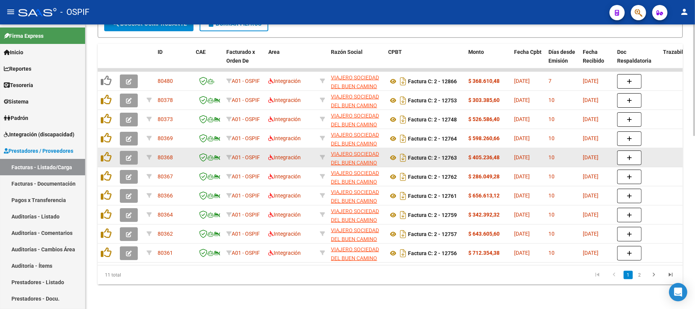
click at [108, 148] on datatable-body-cell at bounding box center [107, 157] width 19 height 19
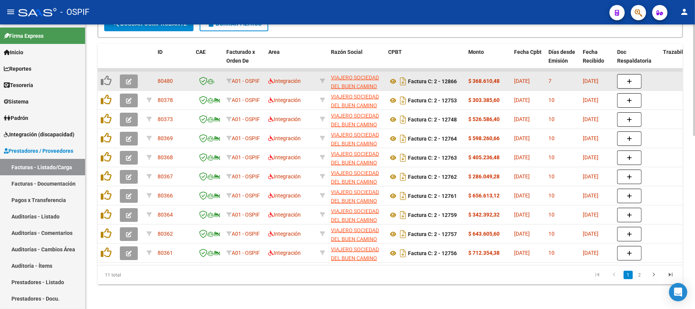
click at [109, 132] on icon at bounding box center [106, 137] width 11 height 11
click at [107, 86] on icon at bounding box center [106, 80] width 11 height 11
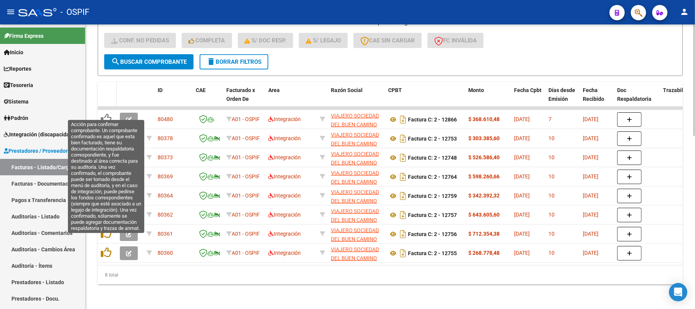
click at [106, 90] on datatable-header-cell at bounding box center [107, 99] width 19 height 34
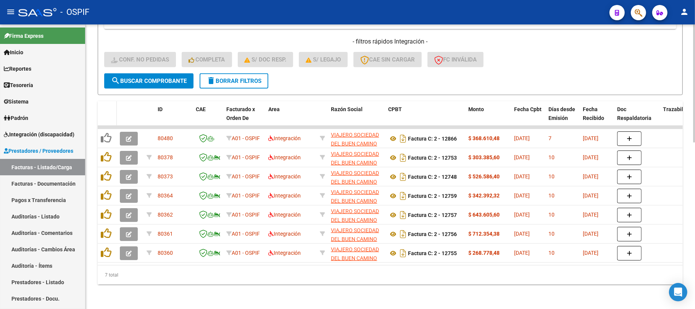
scroll to position [382, 0]
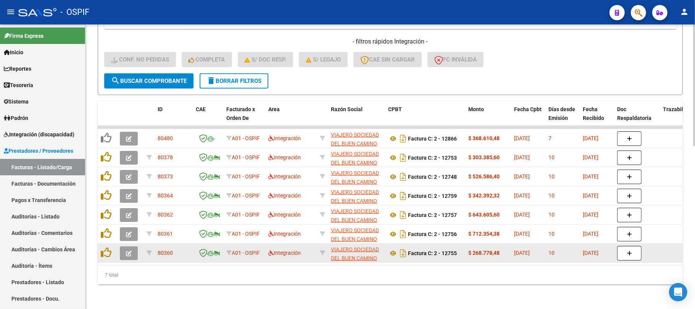
click at [107, 253] on datatable-body-cell at bounding box center [107, 252] width 19 height 19
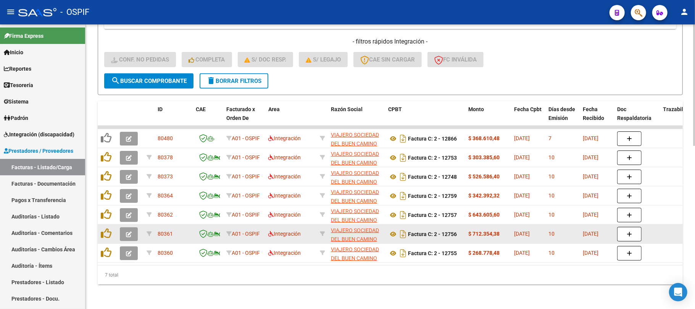
click at [106, 247] on icon at bounding box center [106, 252] width 11 height 11
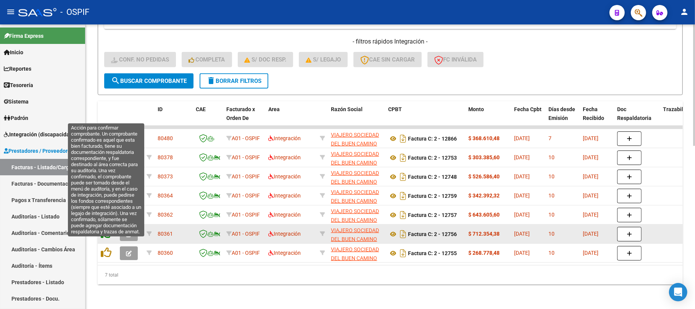
click at [106, 228] on icon at bounding box center [106, 233] width 11 height 11
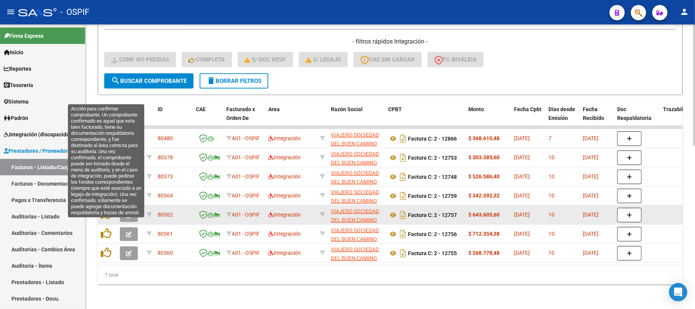
click at [106, 205] on datatable-body-cell at bounding box center [107, 214] width 19 height 19
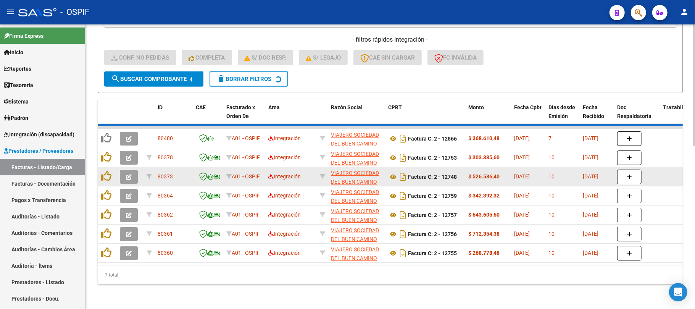
click at [106, 190] on icon at bounding box center [106, 195] width 11 height 11
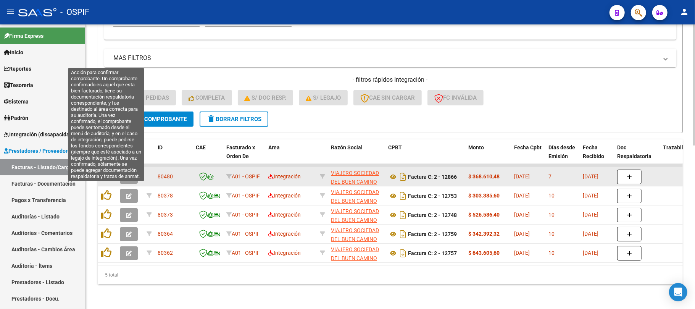
click at [106, 171] on icon at bounding box center [106, 176] width 11 height 11
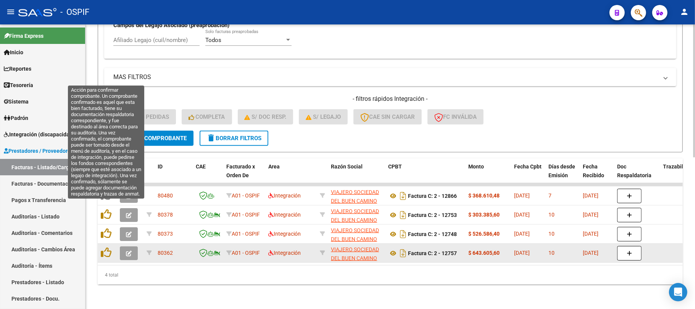
scroll to position [324, 0]
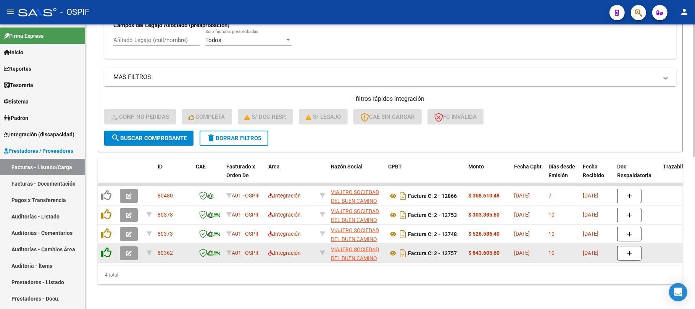
click at [103, 249] on icon at bounding box center [106, 252] width 11 height 11
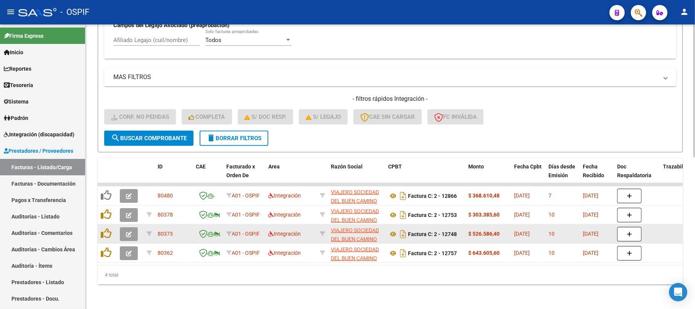
click at [107, 229] on icon at bounding box center [106, 233] width 11 height 11
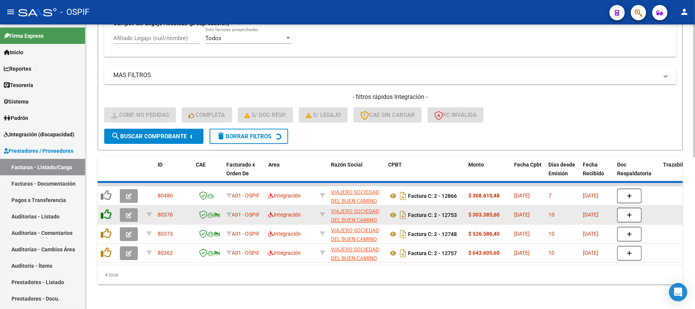
click at [107, 213] on icon at bounding box center [106, 214] width 11 height 11
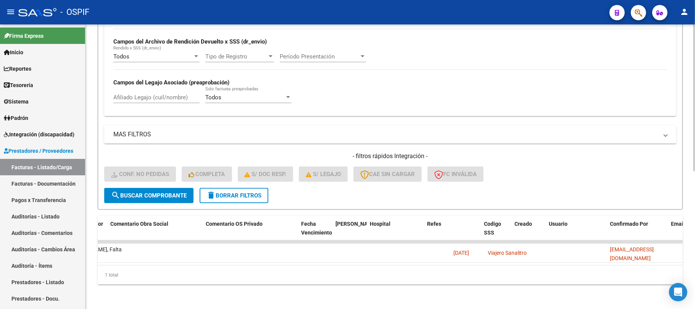
scroll to position [0, 0]
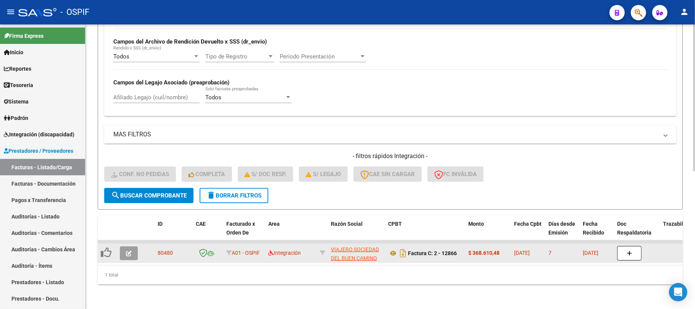
drag, startPoint x: 243, startPoint y: 254, endPoint x: 255, endPoint y: 261, distance: 14.2
click at [255, 261] on datatable-body "80480 A01 - OSPIF Integración VIAJERO SOCIEDAD DEL BUEN CAMINO S.A. 30714136905…" at bounding box center [390, 252] width 585 height 25
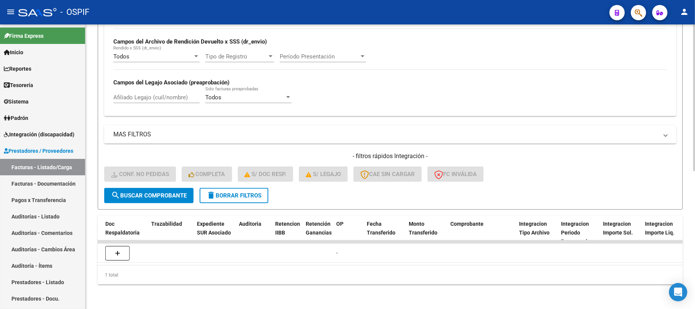
drag, startPoint x: 430, startPoint y: 281, endPoint x: 431, endPoint y: 266, distance: 14.5
click at [431, 280] on div "1 total" at bounding box center [390, 274] width 585 height 19
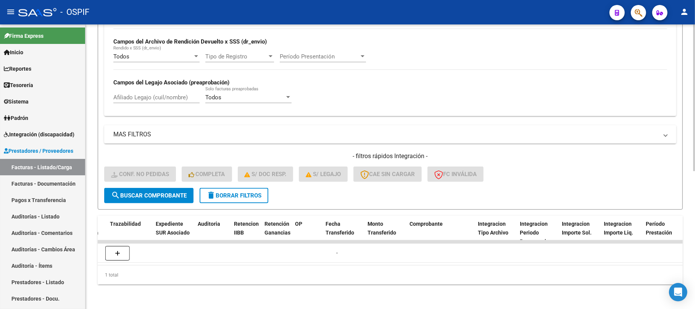
scroll to position [0, 1023]
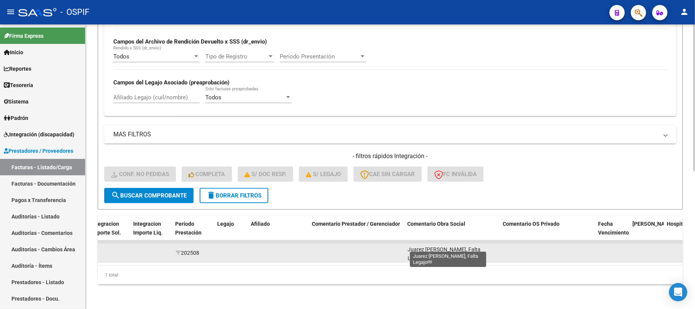
click at [471, 246] on span "Juarez [PERSON_NAME], Falta Legajo!!!!" at bounding box center [443, 253] width 73 height 15
click at [472, 246] on span "Juarez [PERSON_NAME], Falta Legajo!!!!" at bounding box center [443, 253] width 73 height 15
click at [414, 246] on span "Juarez [PERSON_NAME], Falta Legajo!!!!" at bounding box center [443, 253] width 73 height 15
drag, startPoint x: 414, startPoint y: 246, endPoint x: 443, endPoint y: 249, distance: 28.8
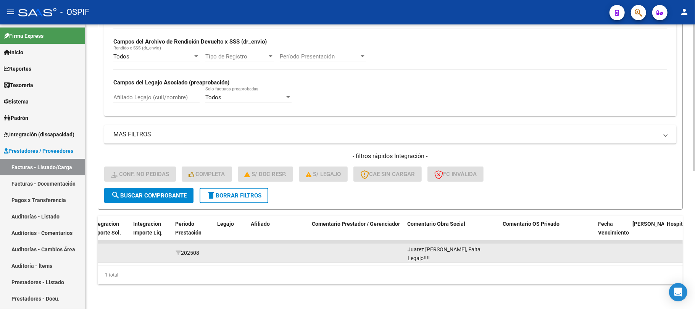
click at [443, 249] on datatable-body-cell "Juarez [PERSON_NAME], Falta Legajo!!!!" at bounding box center [451, 252] width 95 height 19
drag, startPoint x: 443, startPoint y: 249, endPoint x: 424, endPoint y: 246, distance: 18.9
copy span "Juarez [PERSON_NAME]"
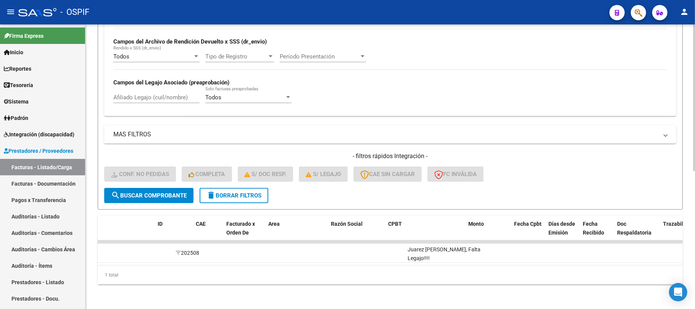
scroll to position [0, 0]
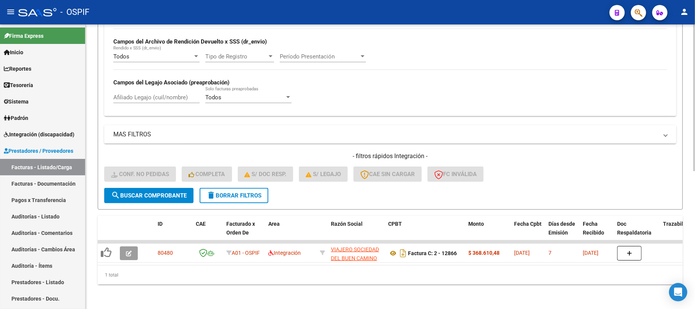
click at [251, 192] on span "delete Borrar Filtros" at bounding box center [233, 195] width 55 height 7
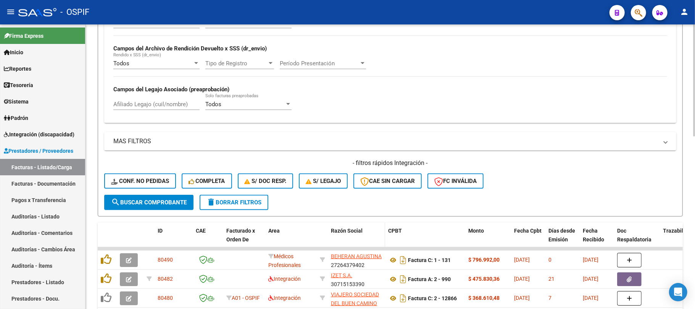
scroll to position [267, 0]
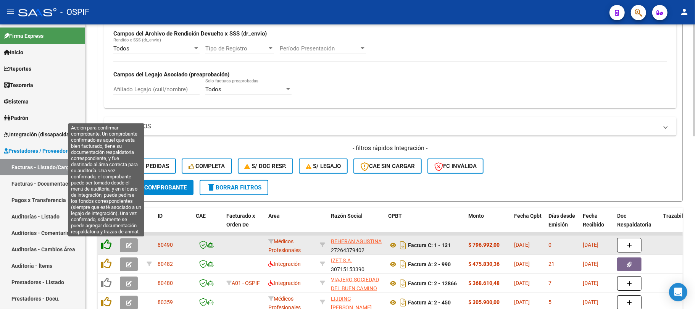
click at [108, 246] on icon at bounding box center [106, 244] width 11 height 11
